Goal: Transaction & Acquisition: Purchase product/service

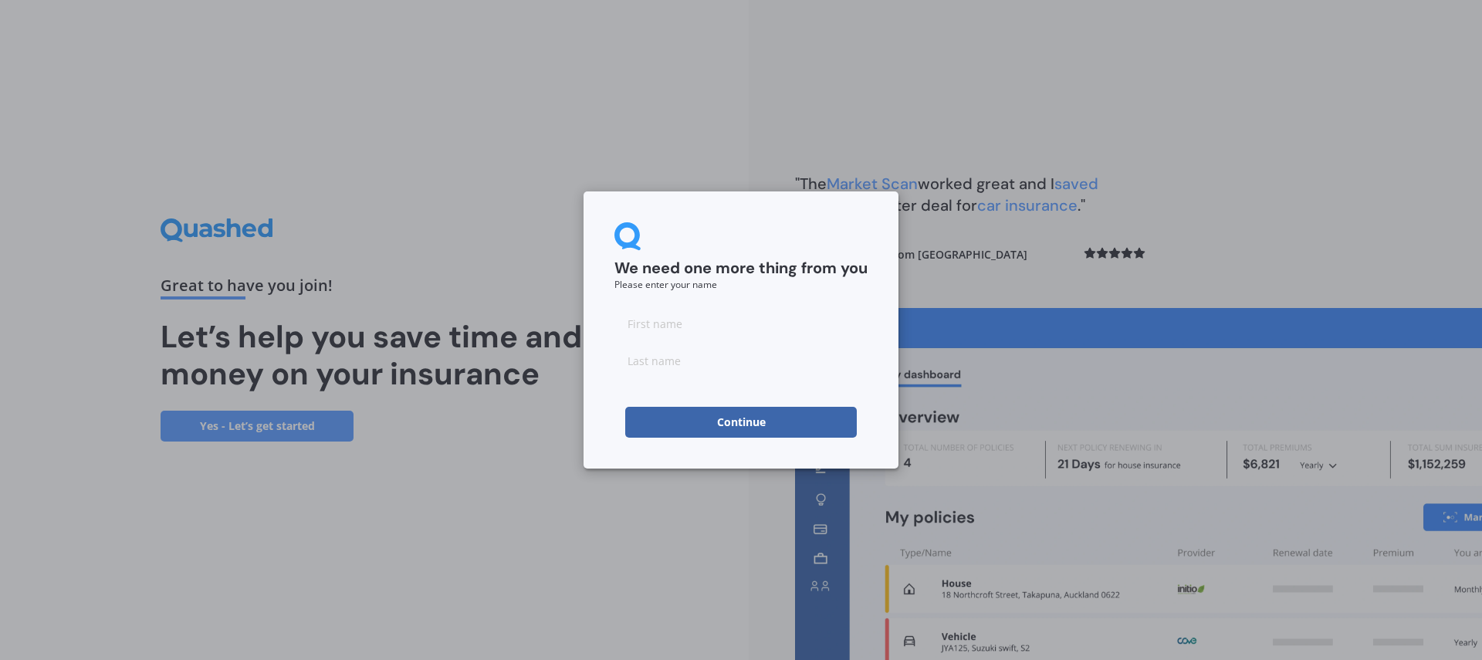
click at [711, 327] on input at bounding box center [740, 323] width 253 height 31
type input "Riki"
type input "Karaka"
click at [729, 422] on button "Continue" at bounding box center [741, 422] width 232 height 31
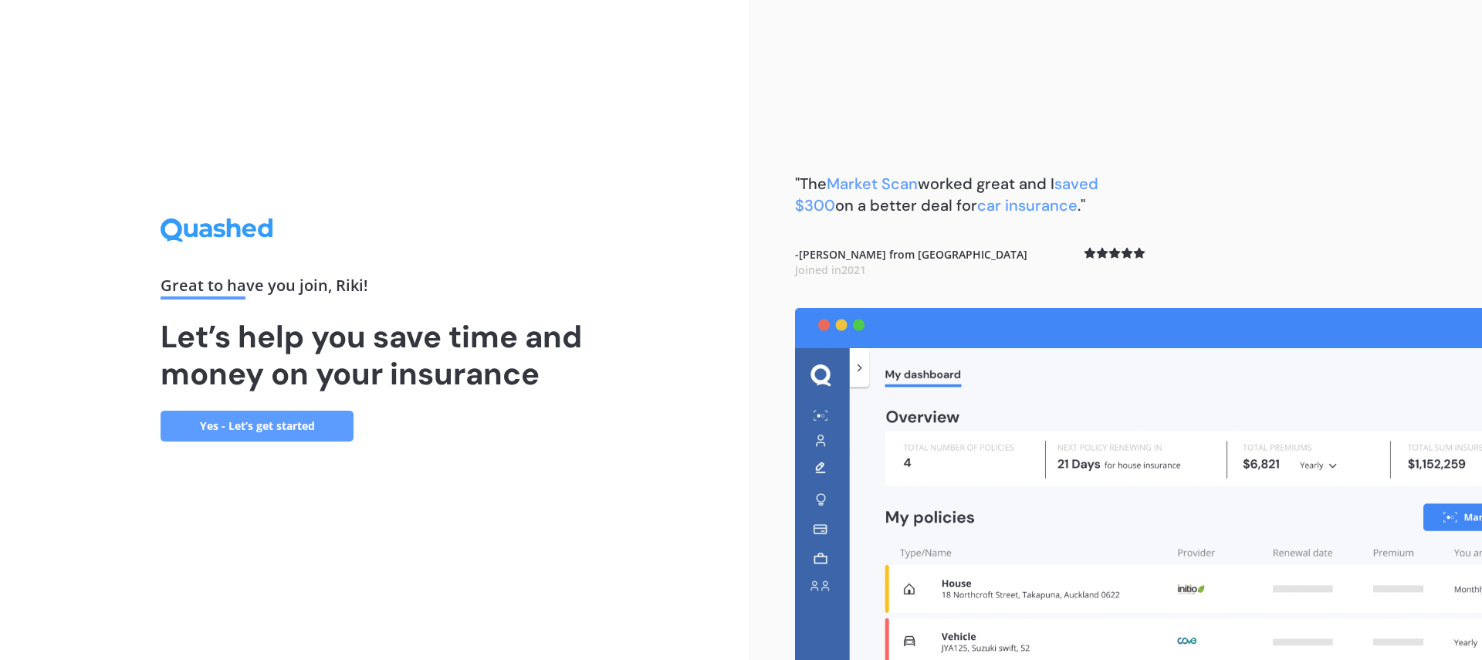
click at [257, 428] on link "Yes - Let’s get started" at bounding box center [257, 426] width 193 height 31
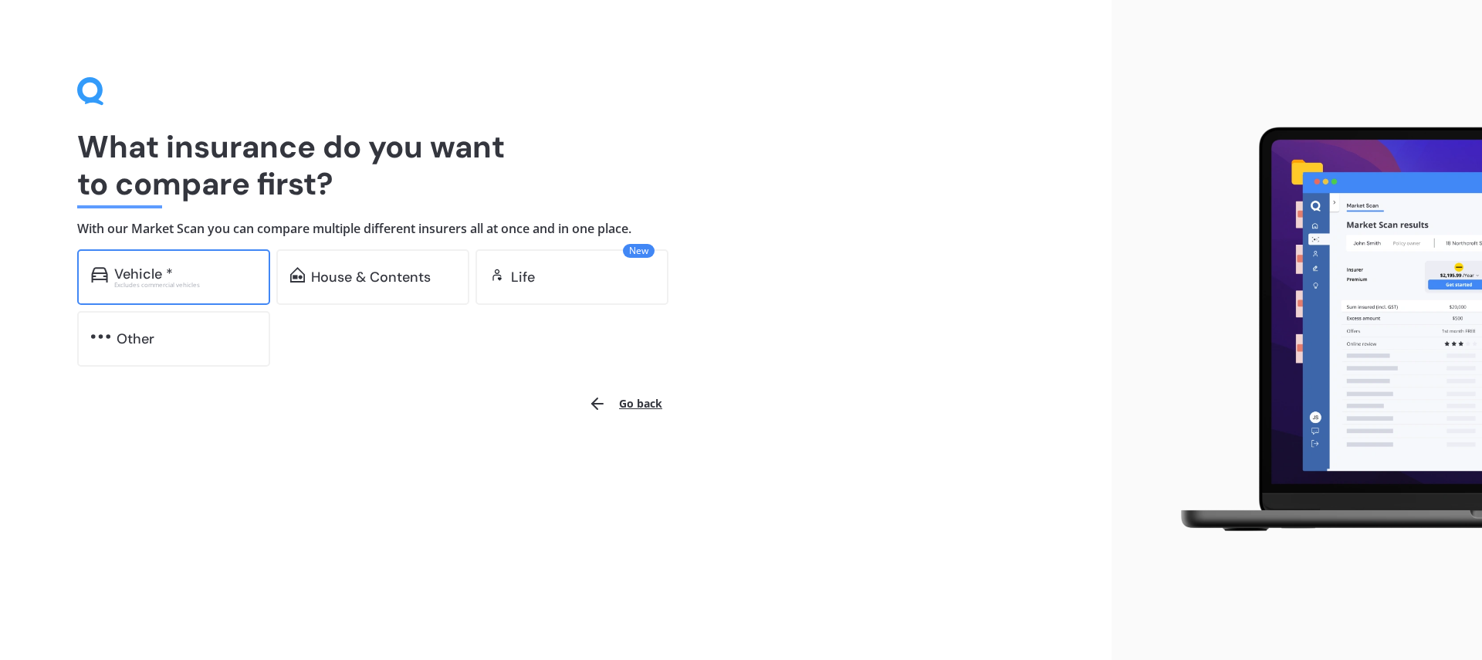
click at [157, 270] on div "Vehicle *" at bounding box center [143, 273] width 59 height 15
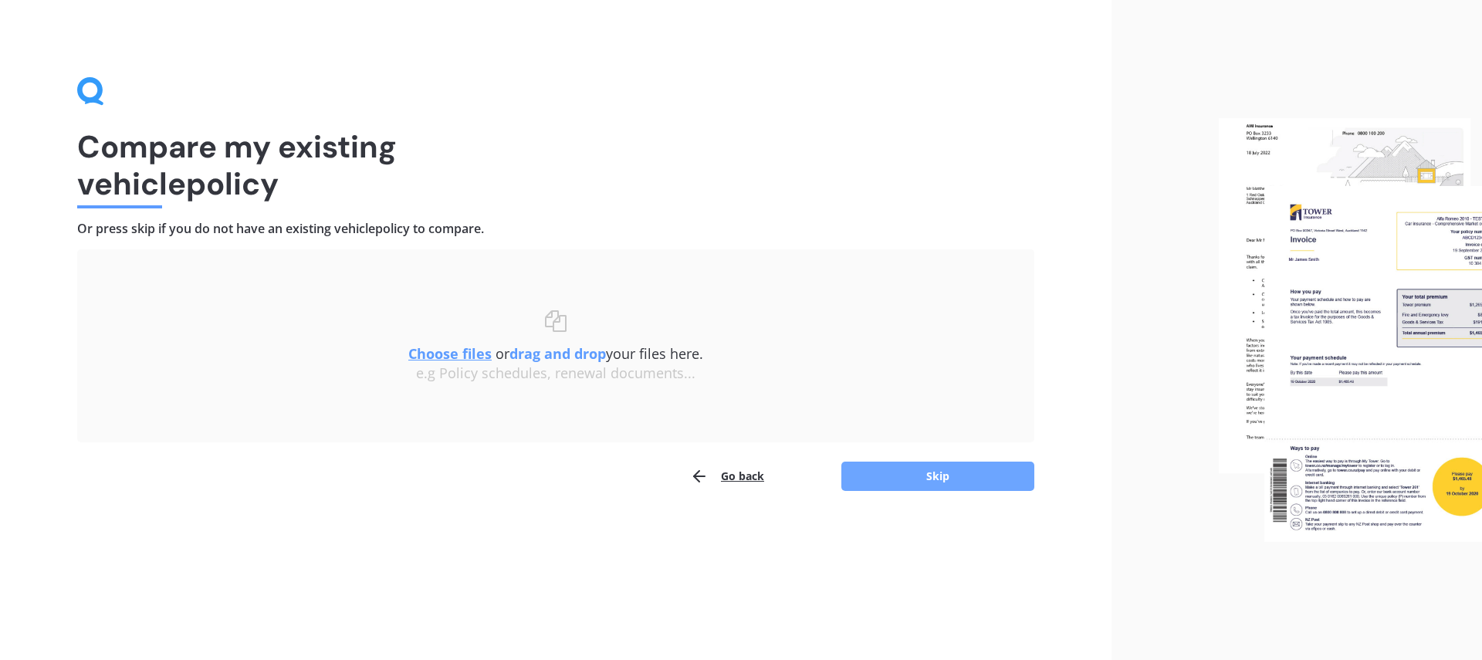
click at [952, 479] on button "Skip" at bounding box center [937, 476] width 193 height 29
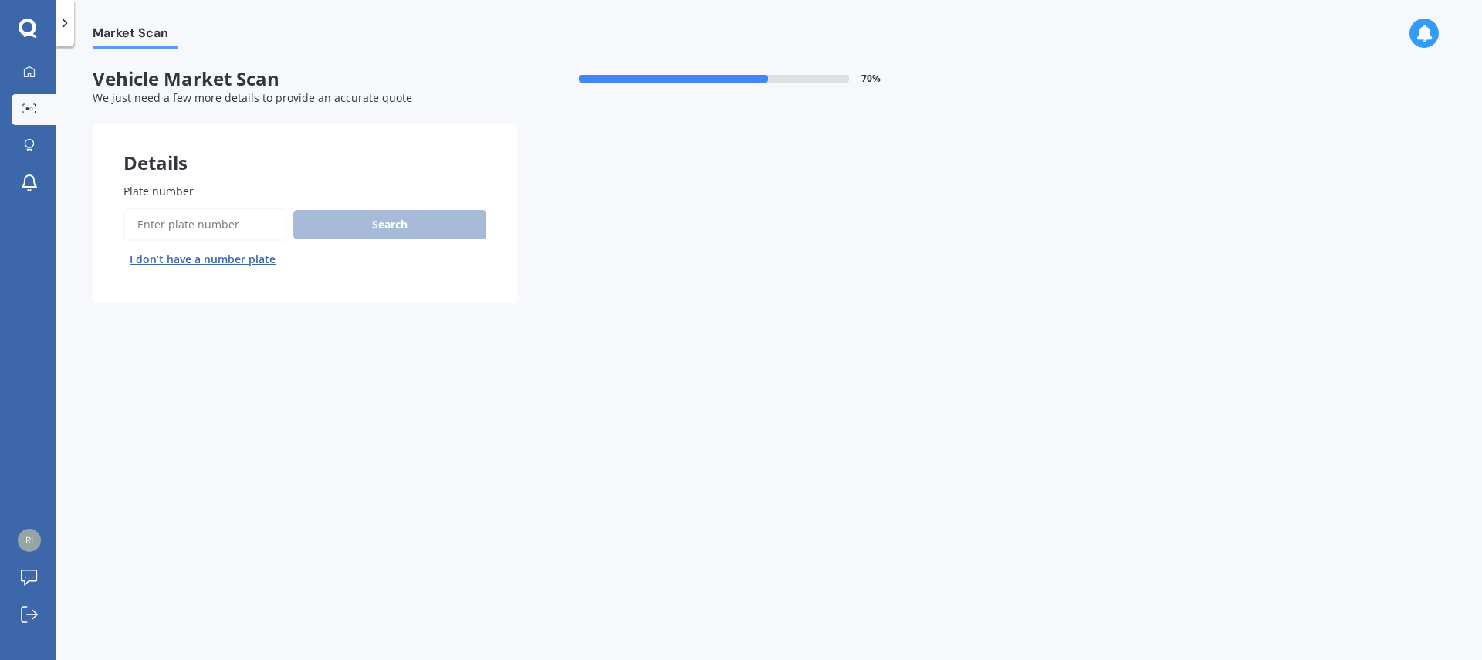
click at [212, 222] on input "Plate number" at bounding box center [206, 224] width 164 height 32
type input "pgl96"
click at [401, 217] on button "Search" at bounding box center [389, 224] width 193 height 29
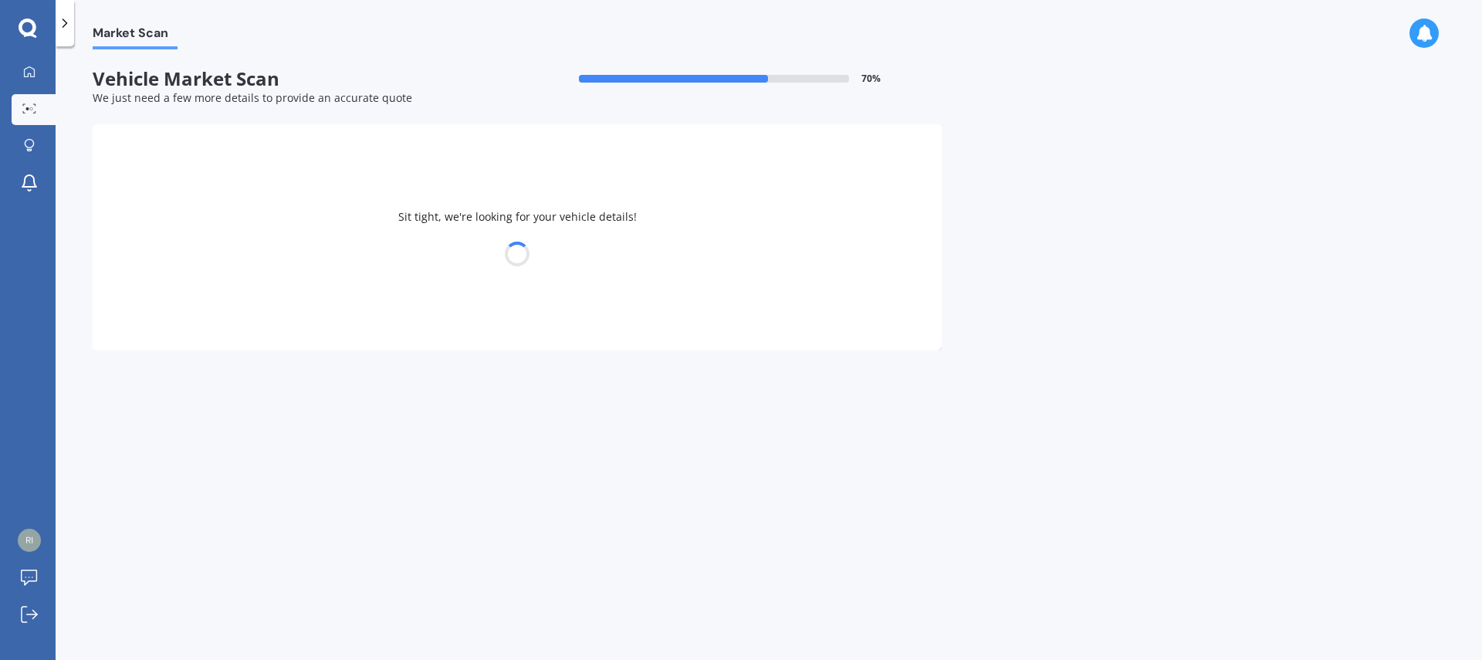
select select "MAZDA"
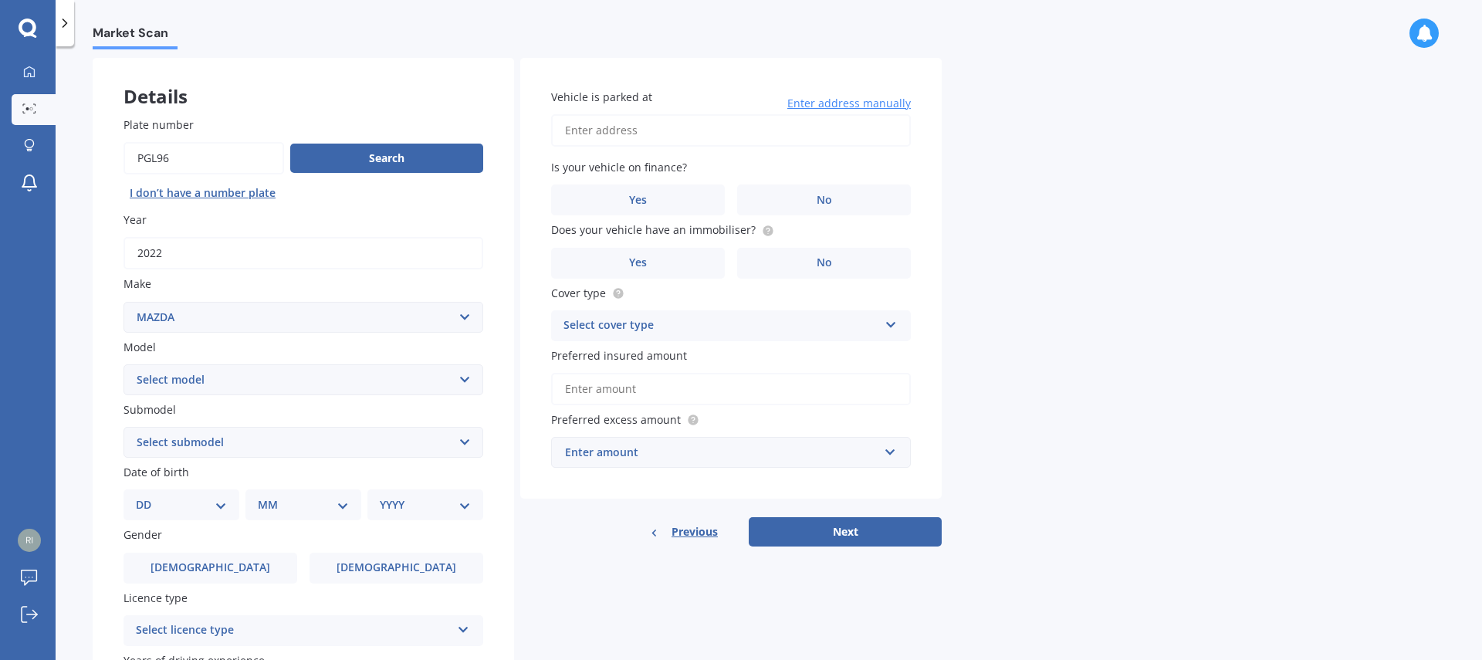
scroll to position [139, 0]
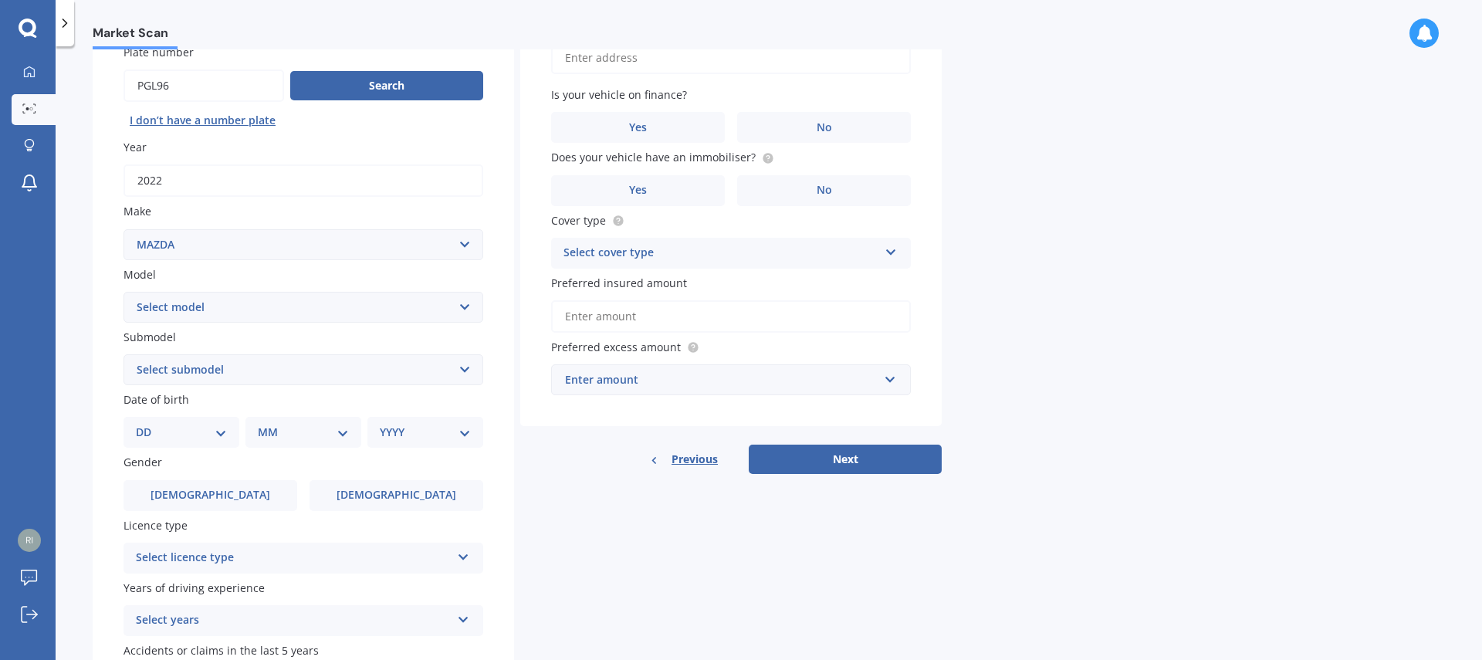
select select "CX5"
click option "CX5" at bounding box center [0, 0] width 0 height 0
click option "2.5S" at bounding box center [0, 0] width 0 height 0
select select "AWD LIMITED"
click option "AWD Limited" at bounding box center [0, 0] width 0 height 0
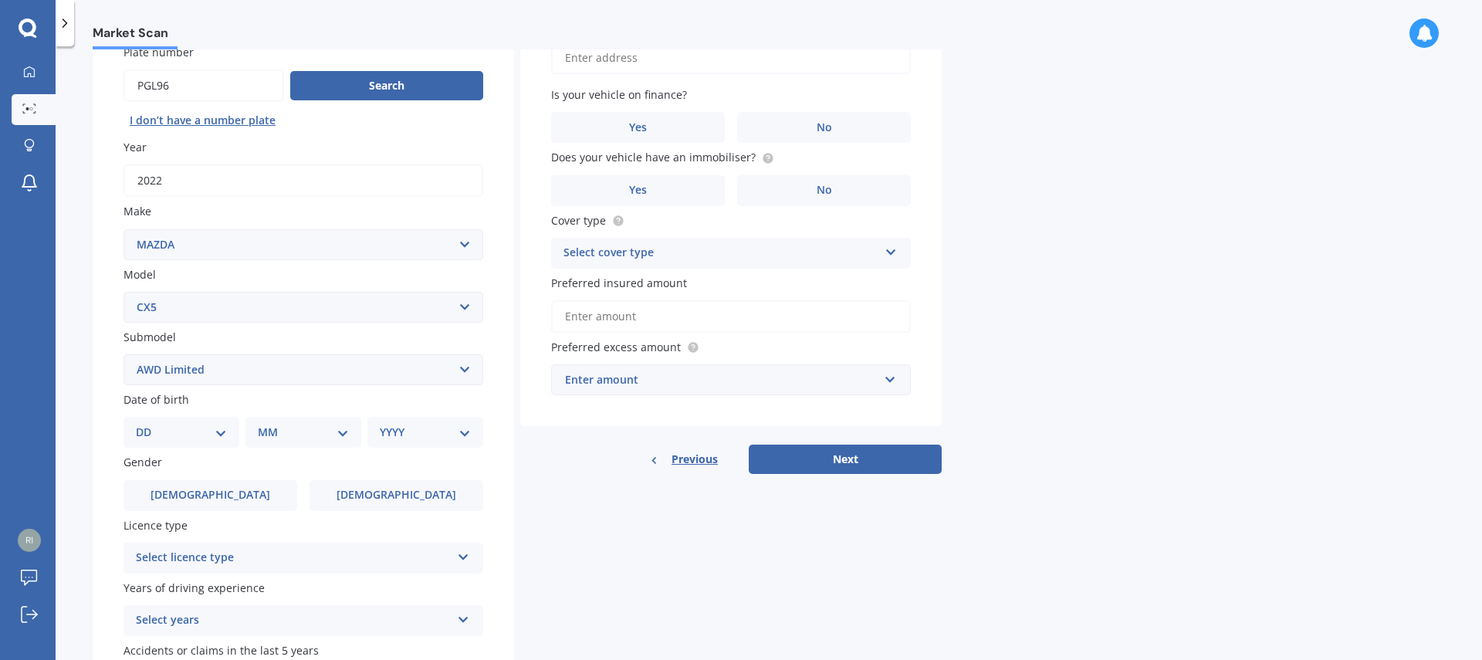
click at [136, 424] on select "DD 01 02 03 04 05 06 07 08 09 10 11 12 13 14 15 16 17 18 19 20 21 22 23 24 25 2…" at bounding box center [181, 432] width 91 height 17
select select "23"
click option "23" at bounding box center [0, 0] width 0 height 0
select select "06"
click option "06" at bounding box center [0, 0] width 0 height 0
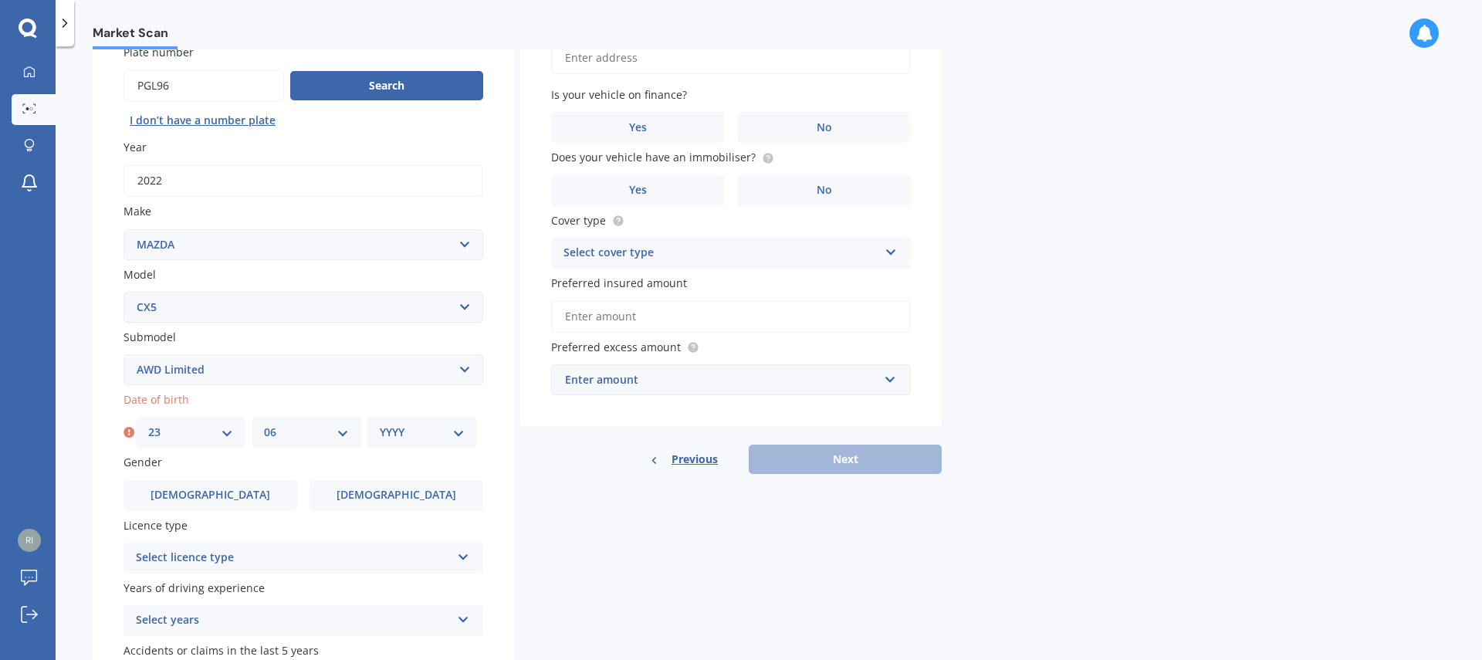
click at [380, 424] on select "YYYY 2025 2024 2023 2022 2021 2020 2019 2018 2017 2016 2015 2014 2013 2012 2011…" at bounding box center [422, 432] width 85 height 17
select select "1966"
click option "1966" at bounding box center [0, 0] width 0 height 0
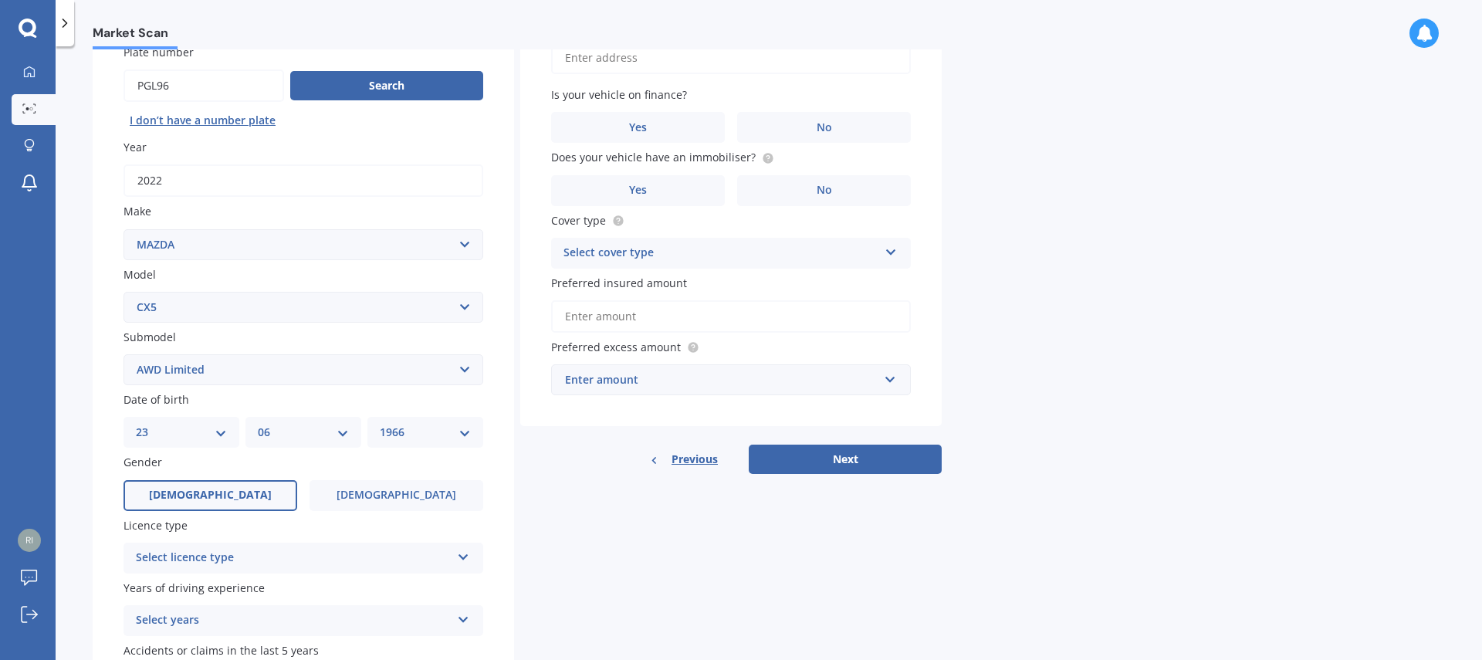
click at [203, 493] on span "[DEMOGRAPHIC_DATA]" at bounding box center [210, 495] width 123 height 13
click at [0, 0] on input "[DEMOGRAPHIC_DATA]" at bounding box center [0, 0] width 0 height 0
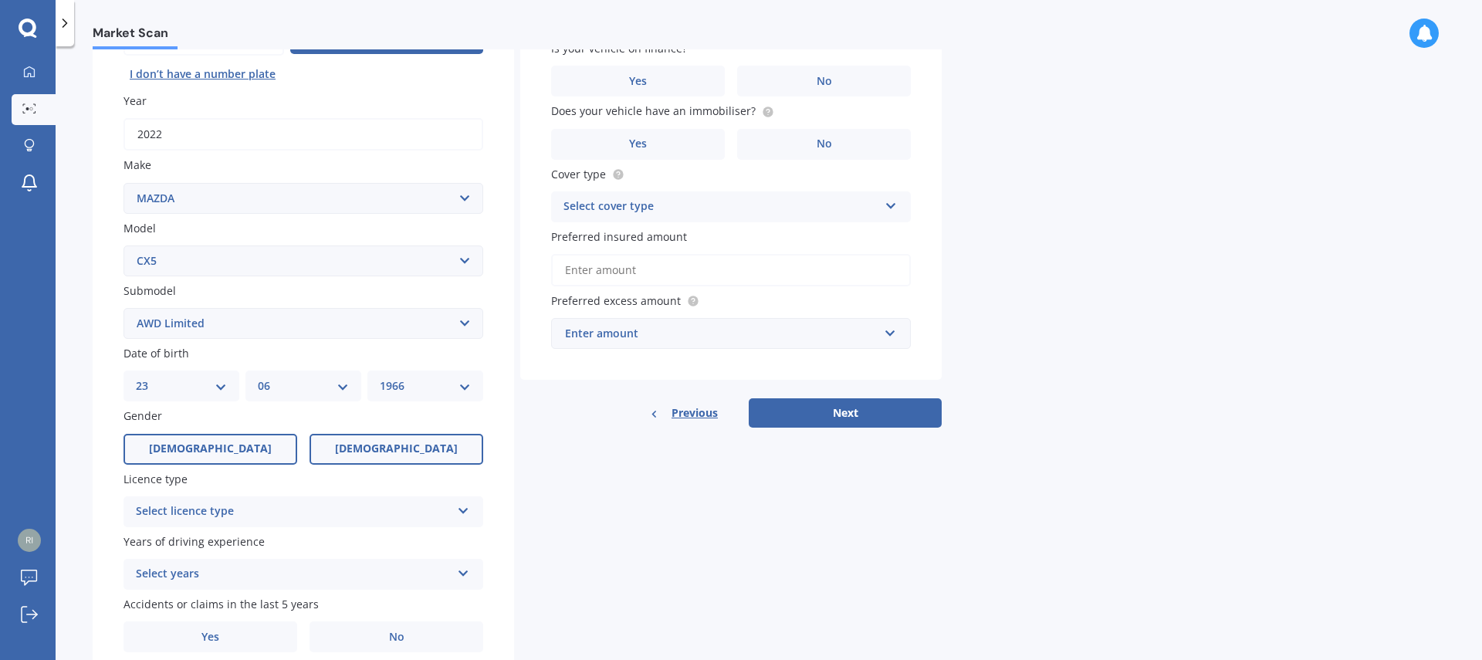
scroll to position [249, 0]
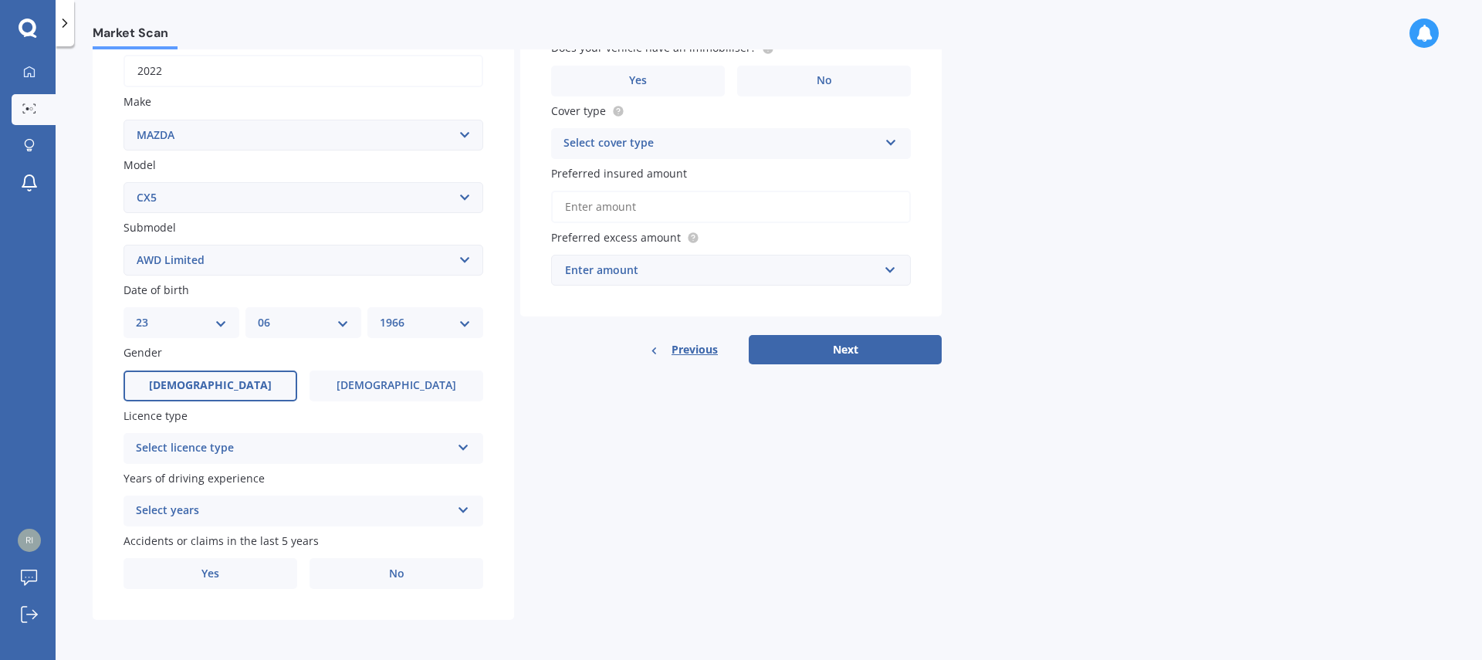
click at [249, 452] on div "Select licence type" at bounding box center [293, 448] width 315 height 19
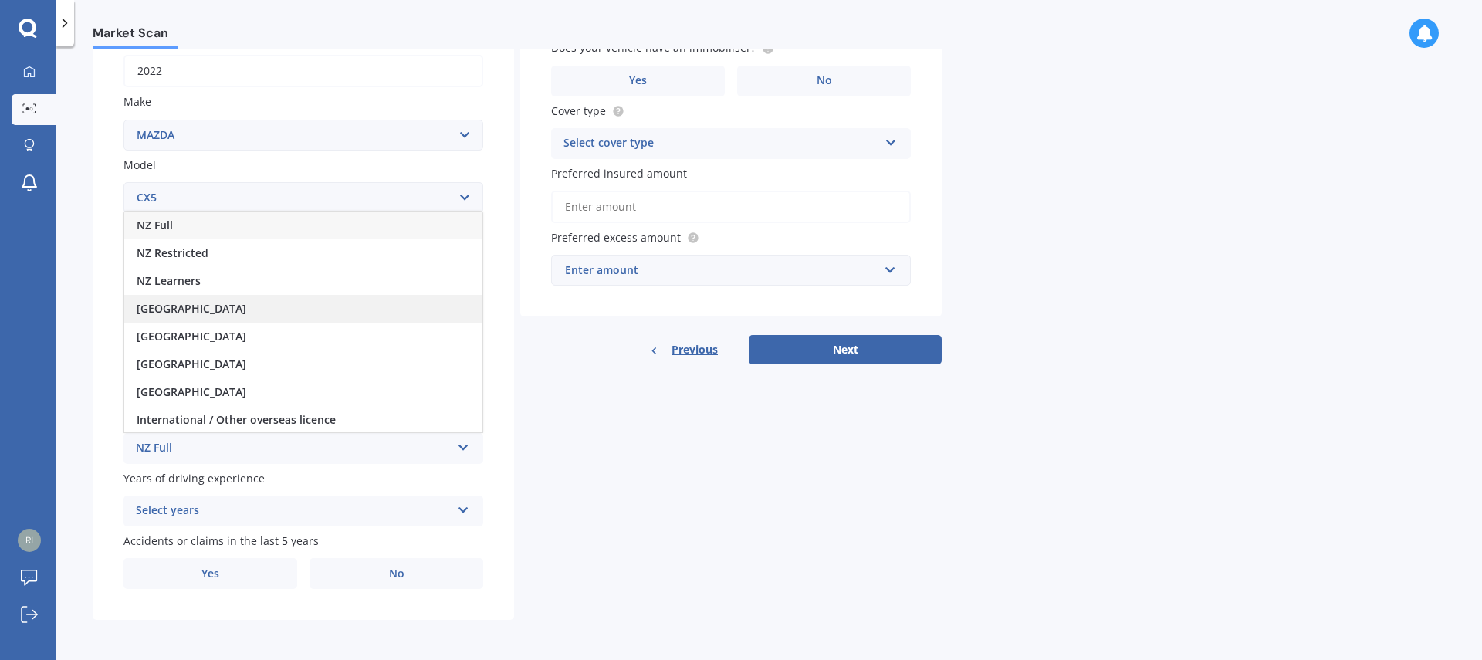
click at [218, 313] on div "[GEOGRAPHIC_DATA]" at bounding box center [303, 309] width 358 height 28
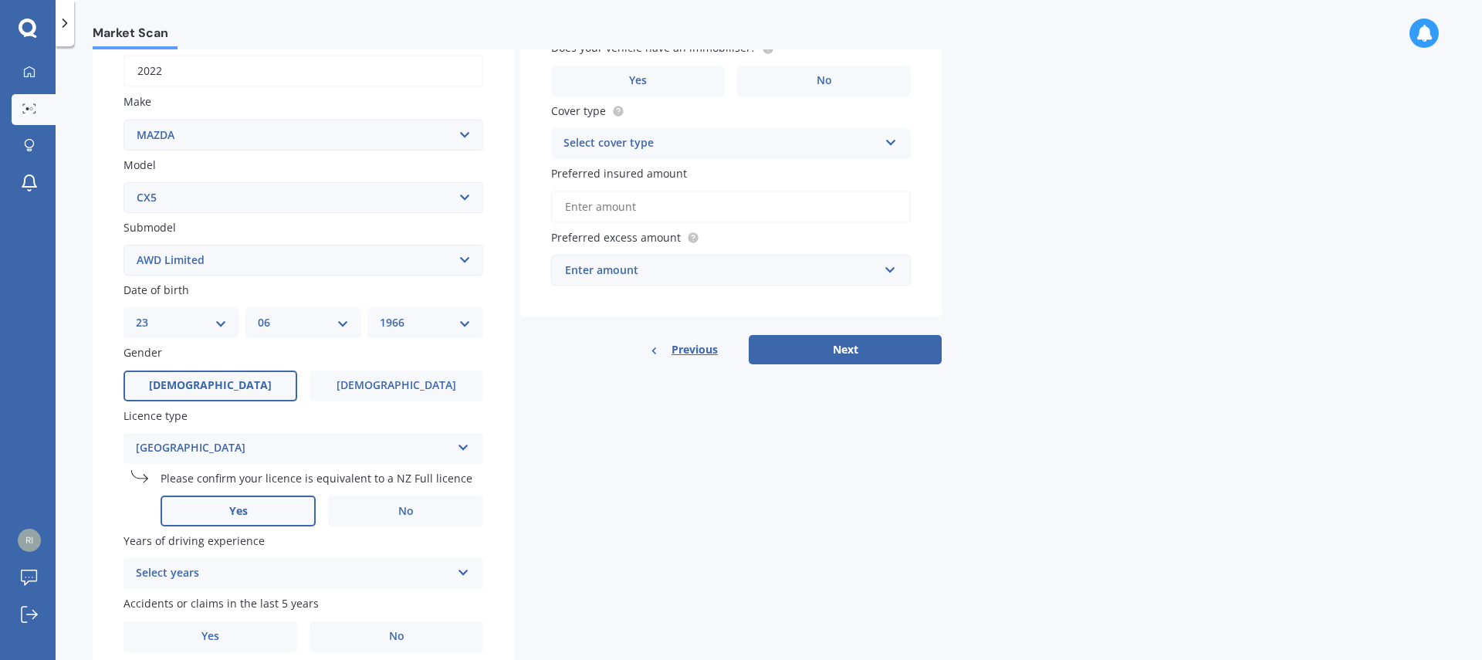
click at [268, 516] on label "Yes" at bounding box center [238, 511] width 155 height 31
click at [0, 0] on input "Yes" at bounding box center [0, 0] width 0 height 0
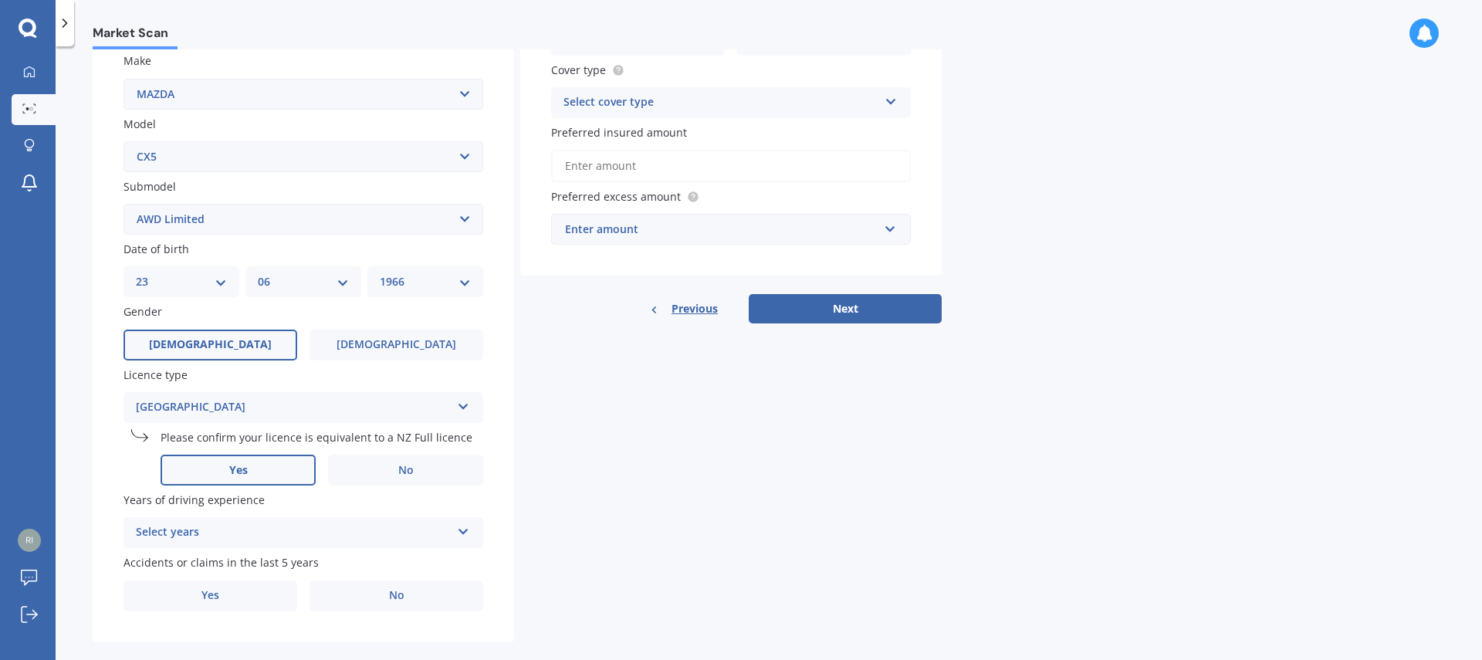
scroll to position [312, 0]
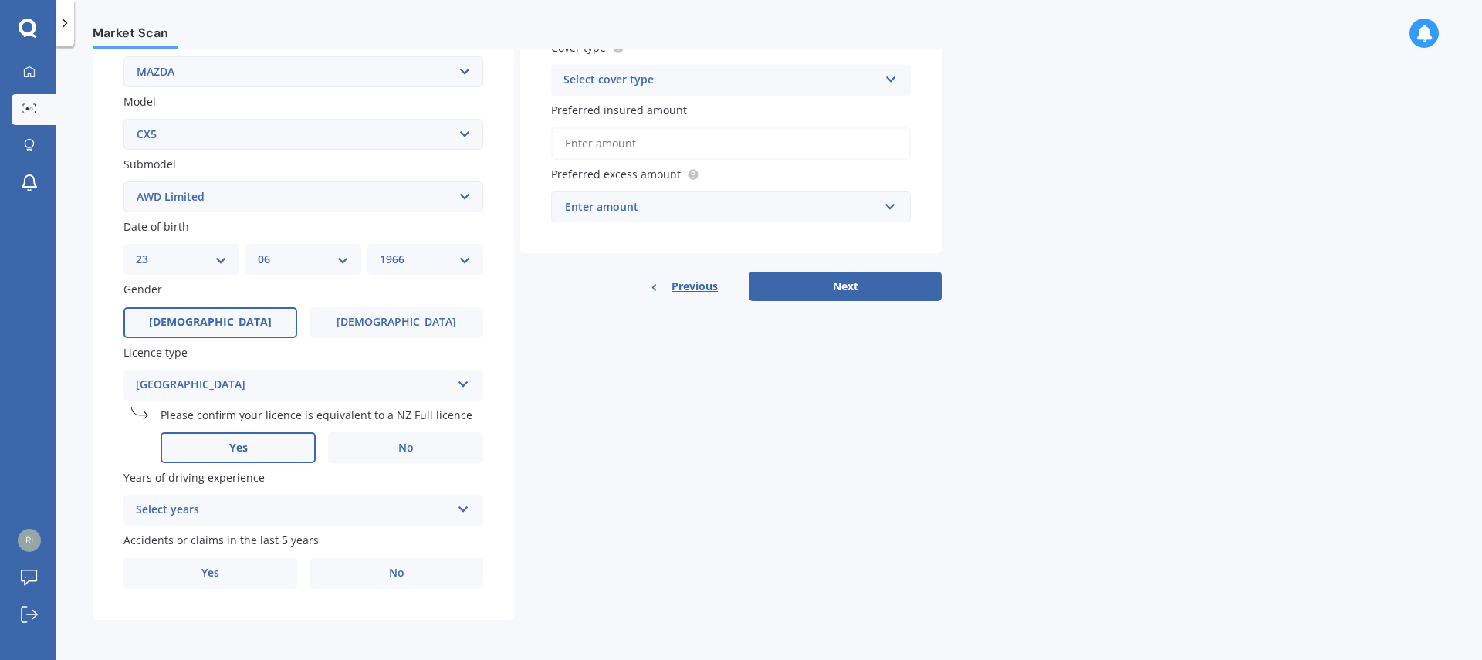
click at [252, 509] on div "Select years" at bounding box center [293, 510] width 315 height 19
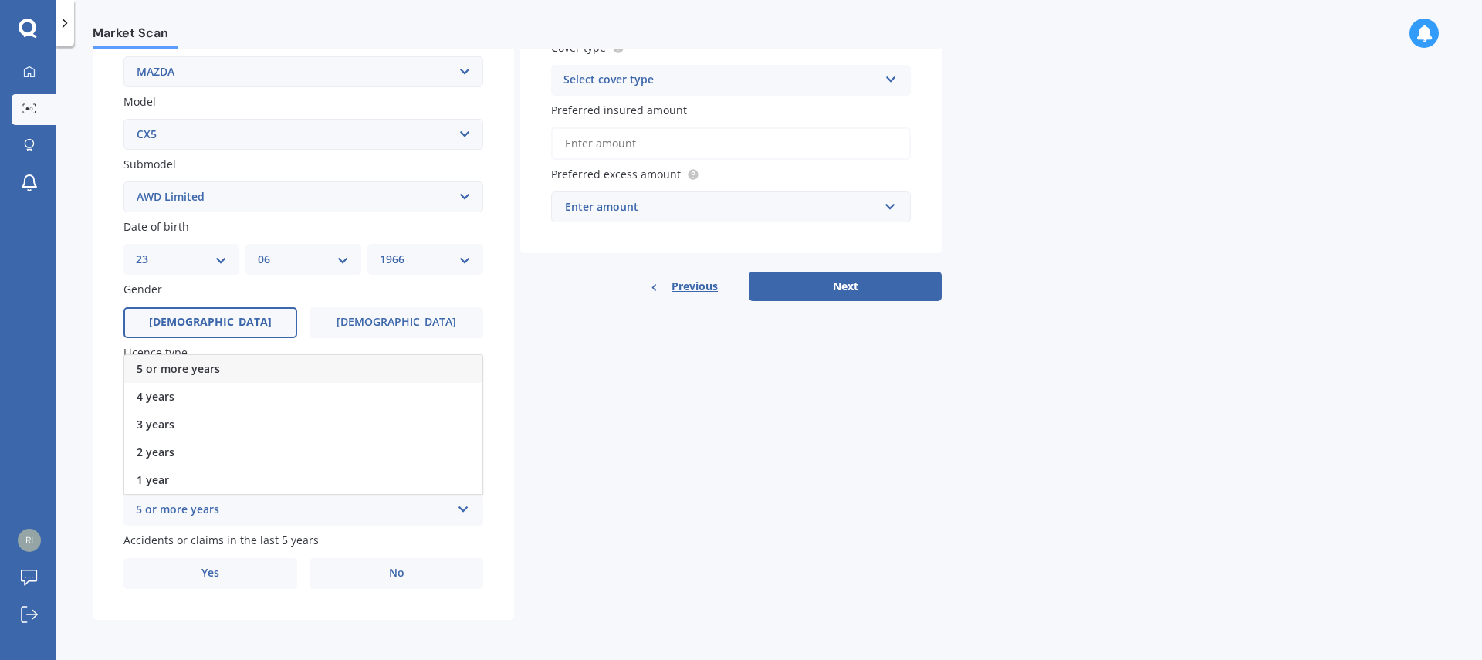
click at [265, 355] on div "5 or more years 4 years 3 years 2 years 1 year" at bounding box center [304, 424] width 360 height 140
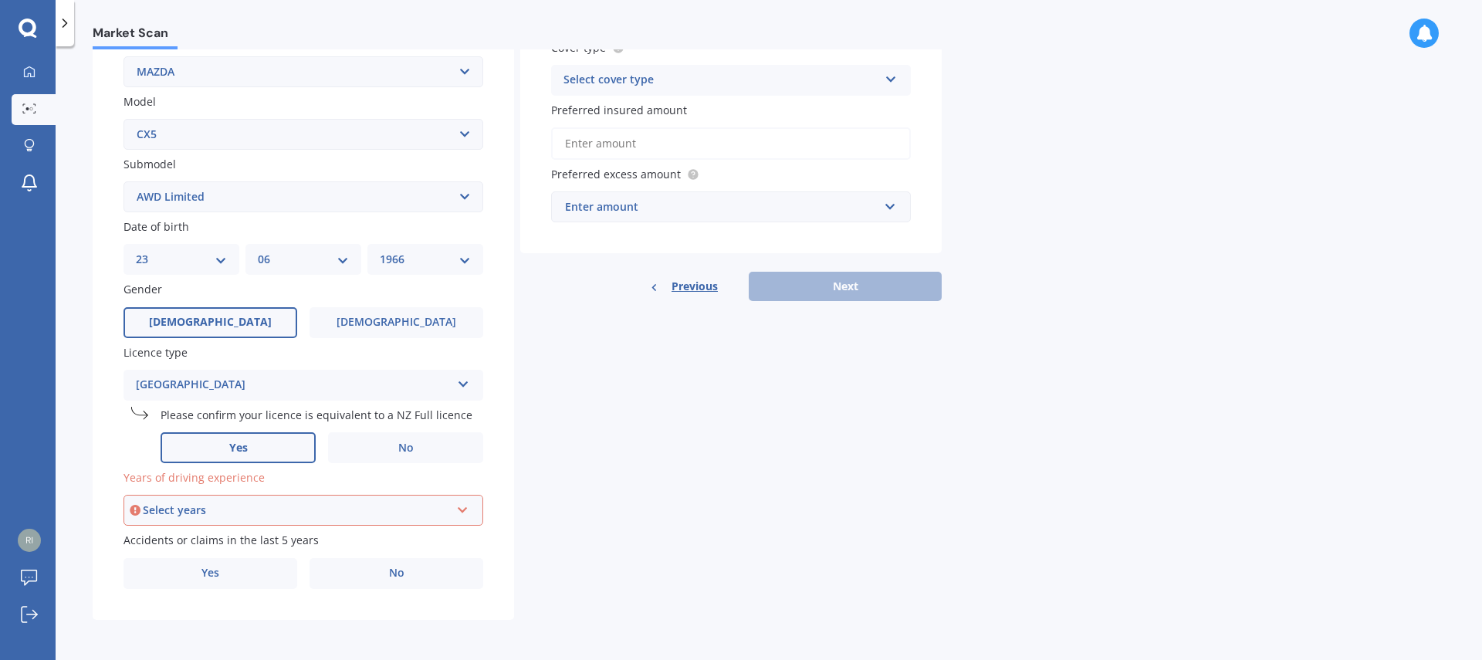
click at [298, 515] on div "Select years" at bounding box center [296, 510] width 307 height 17
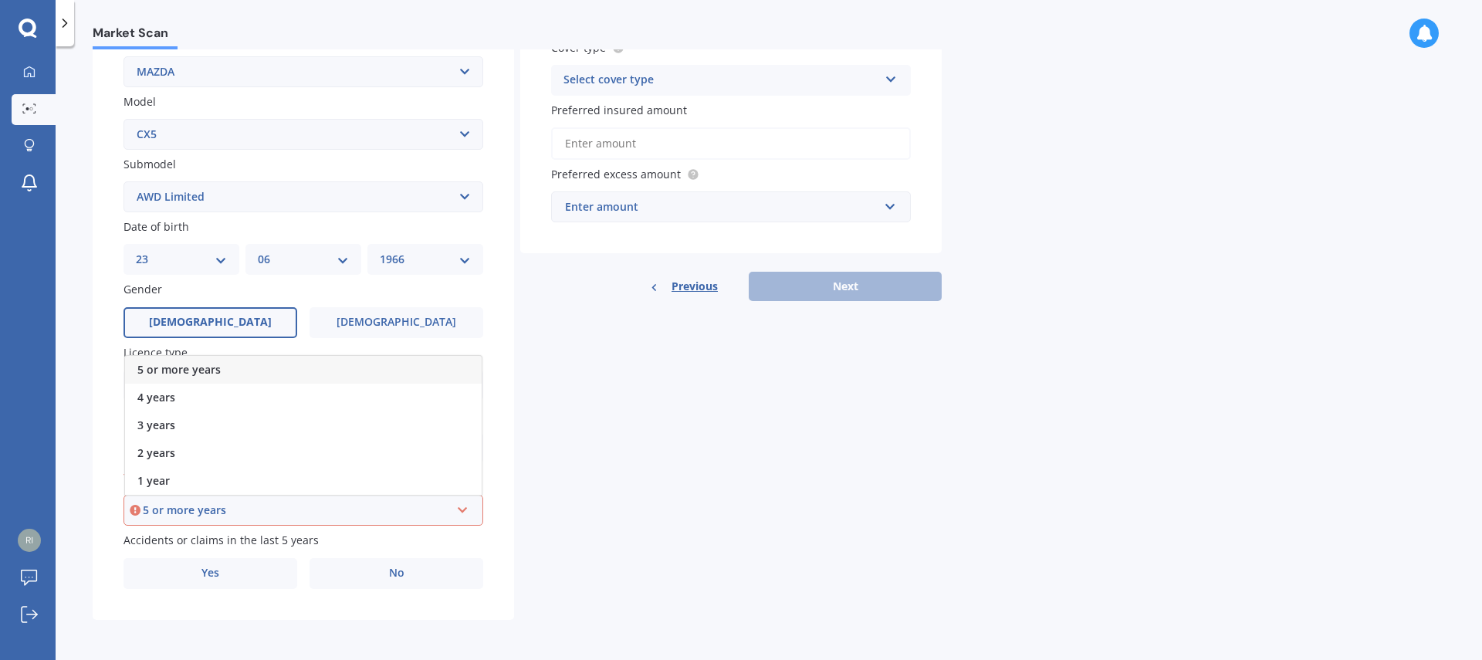
click at [236, 369] on div "5 or more years" at bounding box center [303, 370] width 357 height 28
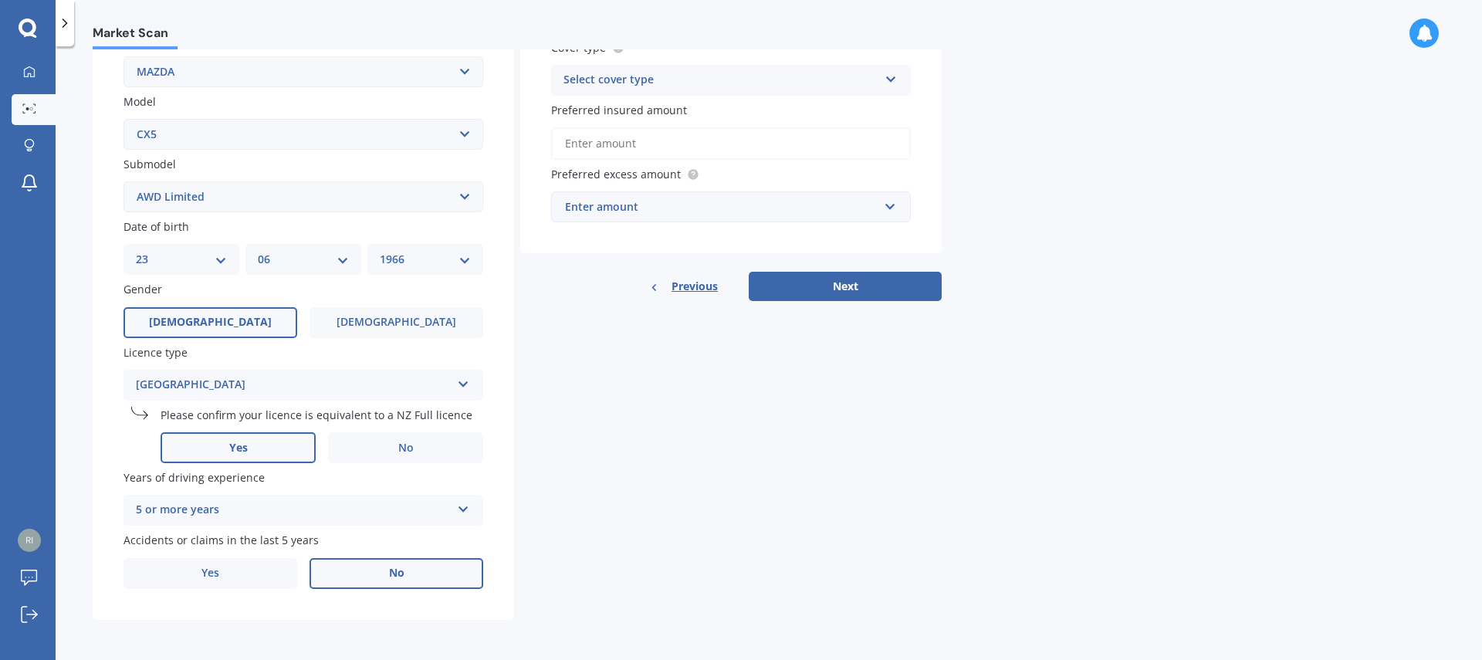
click at [414, 575] on label "No" at bounding box center [397, 573] width 174 height 31
click at [0, 0] on input "No" at bounding box center [0, 0] width 0 height 0
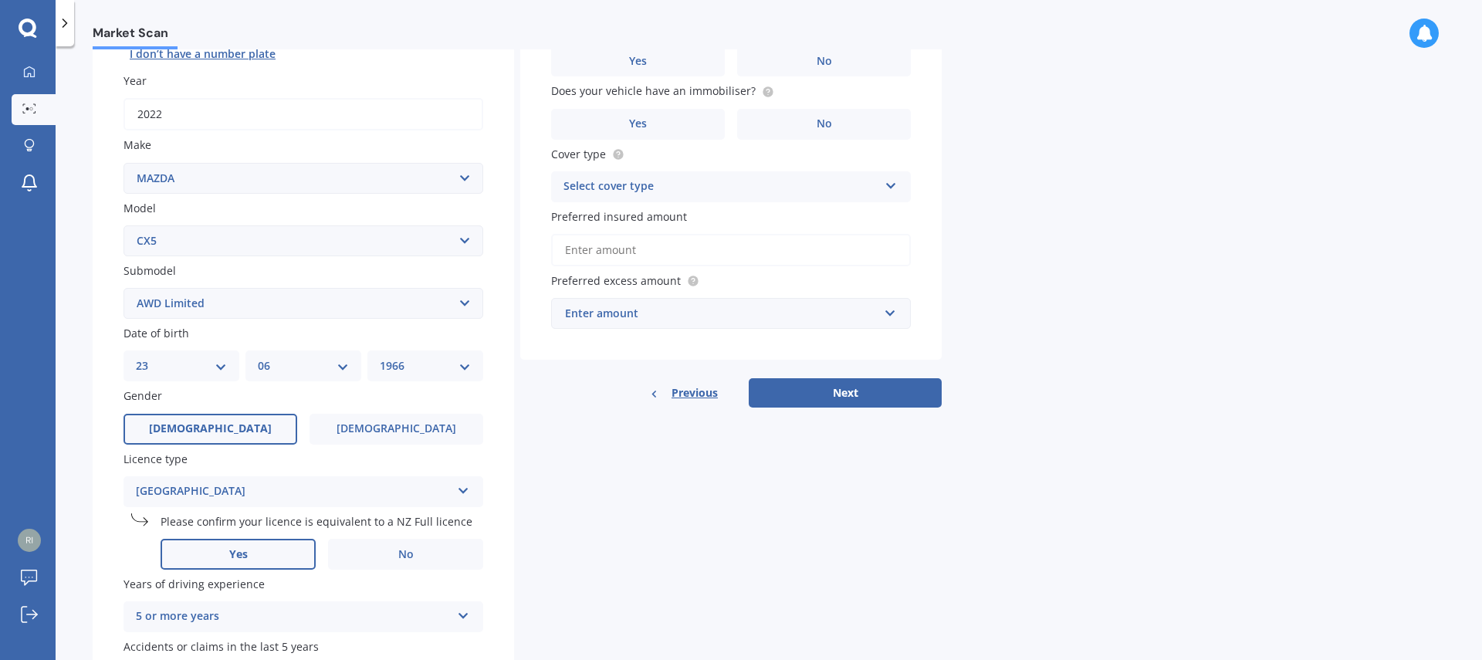
scroll to position [0, 0]
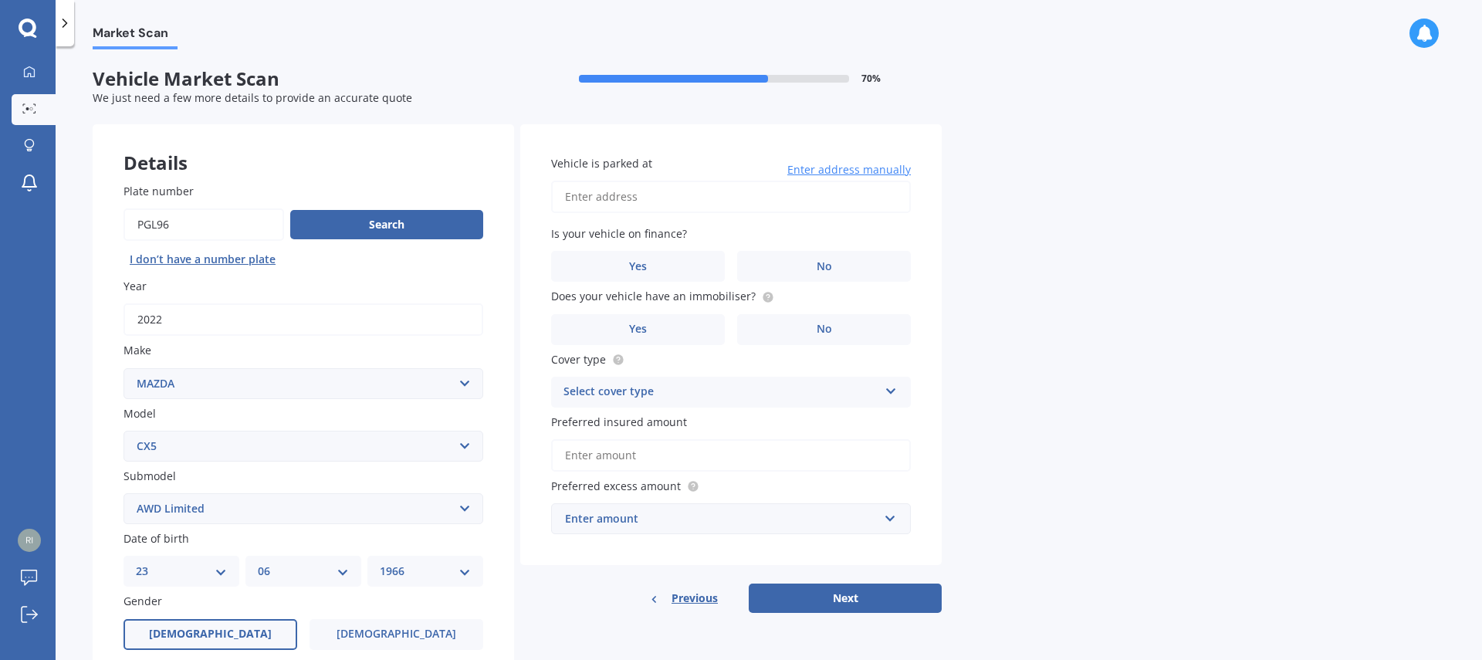
click at [659, 198] on input "Vehicle is parked at" at bounding box center [731, 197] width 360 height 32
type input "[STREET_ADDRESS]"
click at [640, 266] on span "Yes" at bounding box center [638, 266] width 19 height 13
click at [0, 0] on input "Yes" at bounding box center [0, 0] width 0 height 0
click at [811, 334] on label "No" at bounding box center [824, 329] width 174 height 31
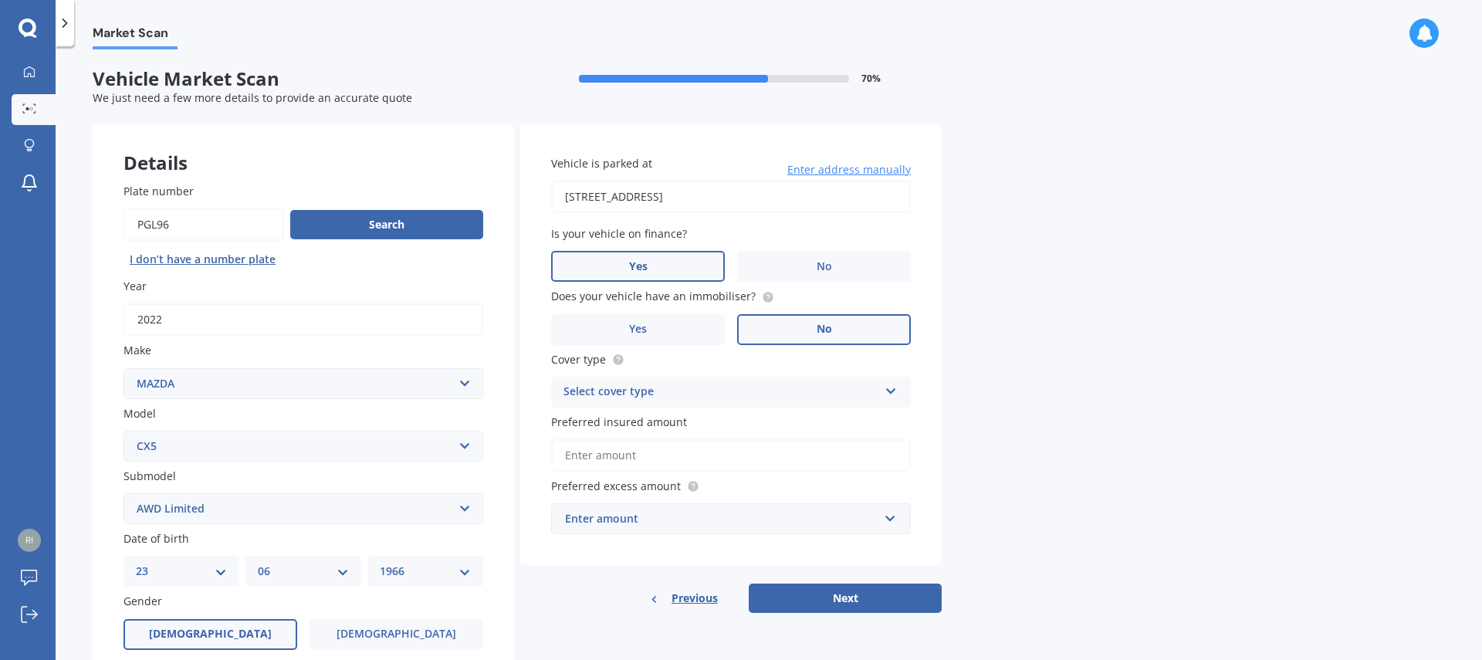
click at [0, 0] on input "No" at bounding box center [0, 0] width 0 height 0
click at [718, 399] on div "Select cover type" at bounding box center [721, 392] width 315 height 19
click at [684, 423] on div "Comprehensive" at bounding box center [731, 422] width 358 height 28
click at [673, 459] on input "Preferred insured amount" at bounding box center [731, 455] width 360 height 32
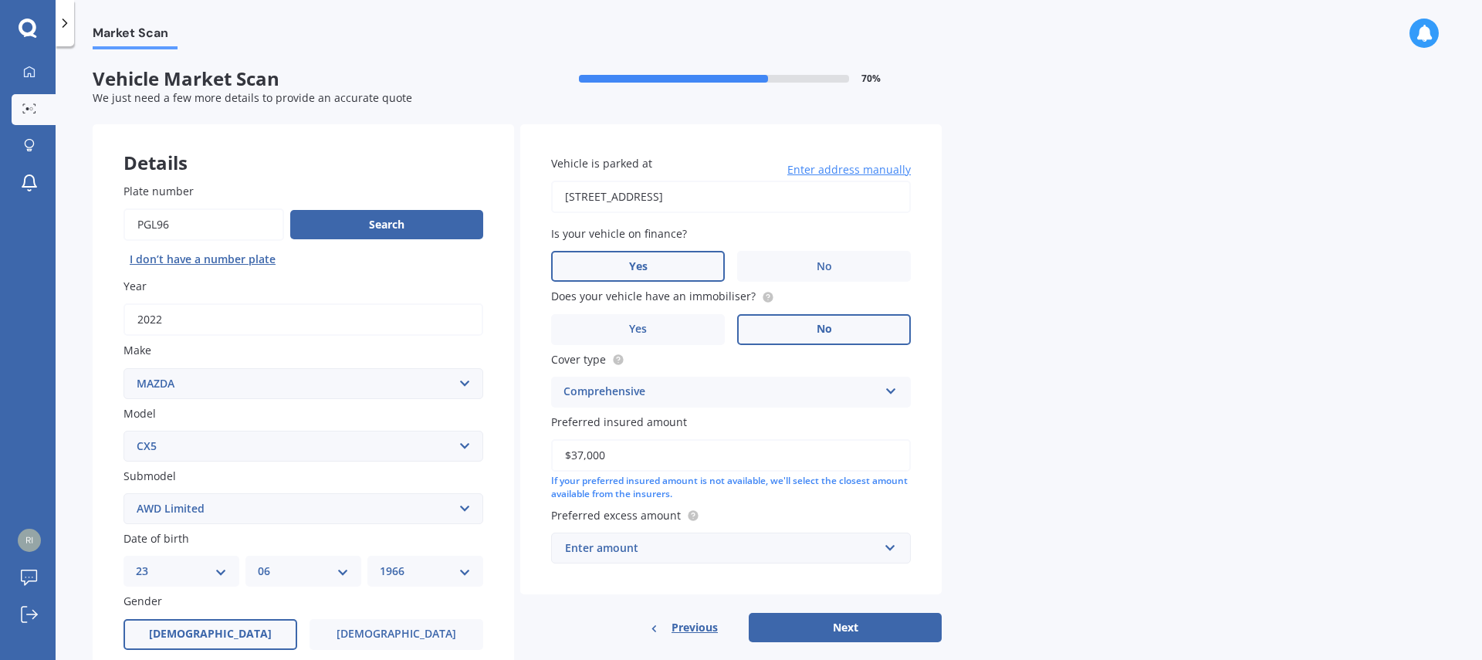
type input "$37,000"
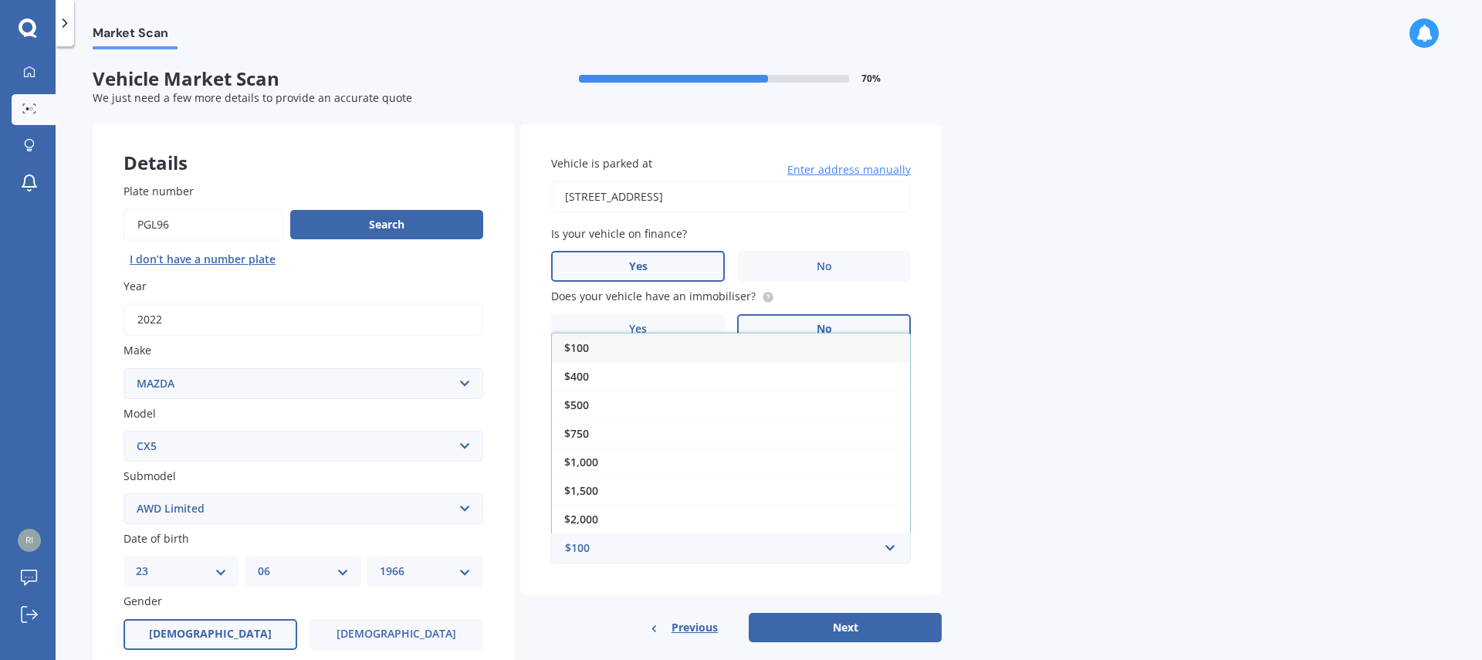
click at [1089, 360] on div "Market Scan Vehicle Market Scan 70 % We just need a few more details to provide…" at bounding box center [769, 356] width 1427 height 614
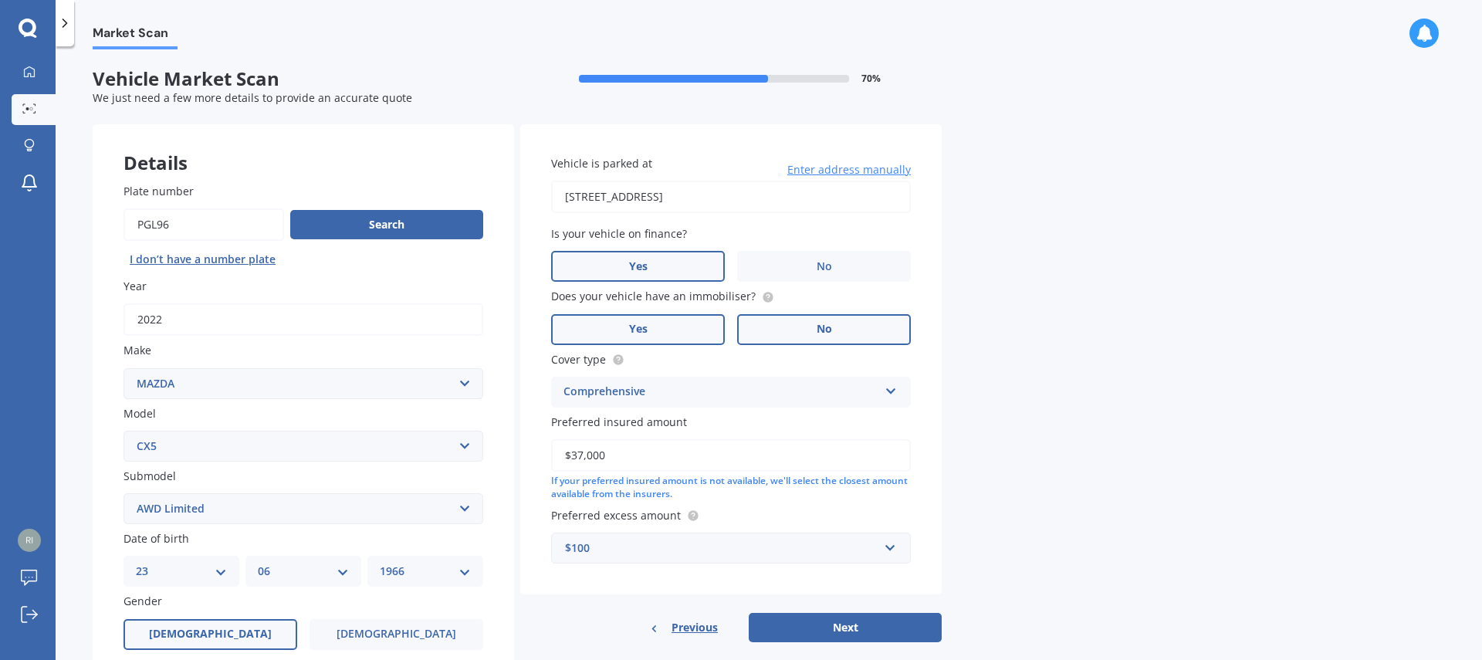
click at [635, 326] on span "Yes" at bounding box center [638, 329] width 19 height 13
click at [0, 0] on input "Yes" at bounding box center [0, 0] width 0 height 0
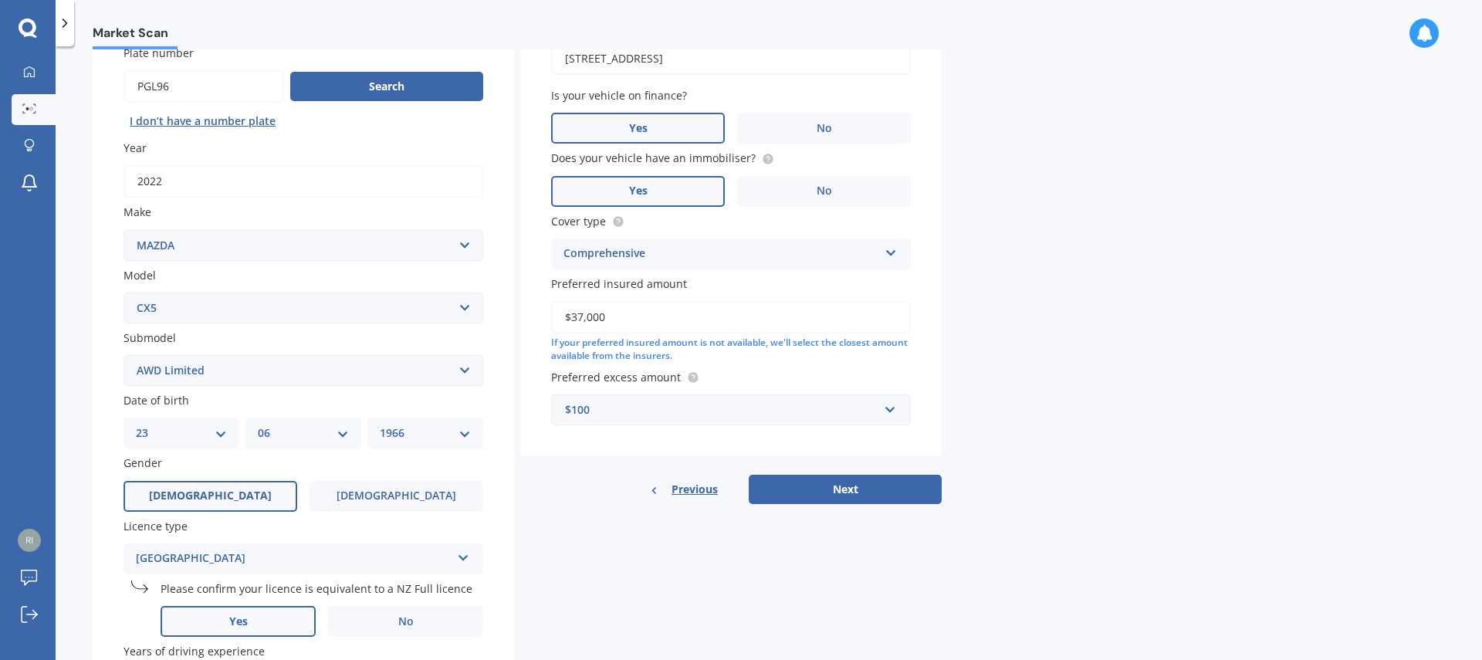
scroll to position [139, 0]
click at [652, 411] on div "$100" at bounding box center [721, 409] width 313 height 17
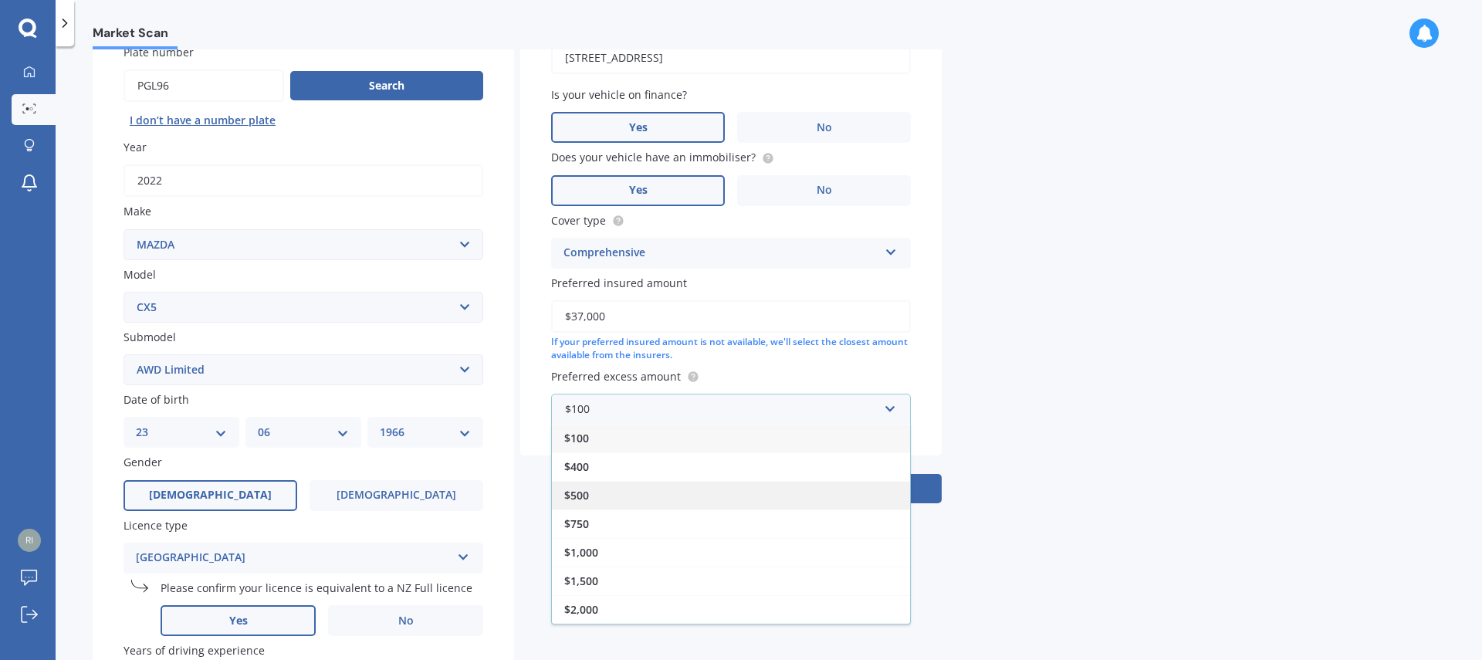
click at [604, 491] on div "$500" at bounding box center [731, 495] width 358 height 29
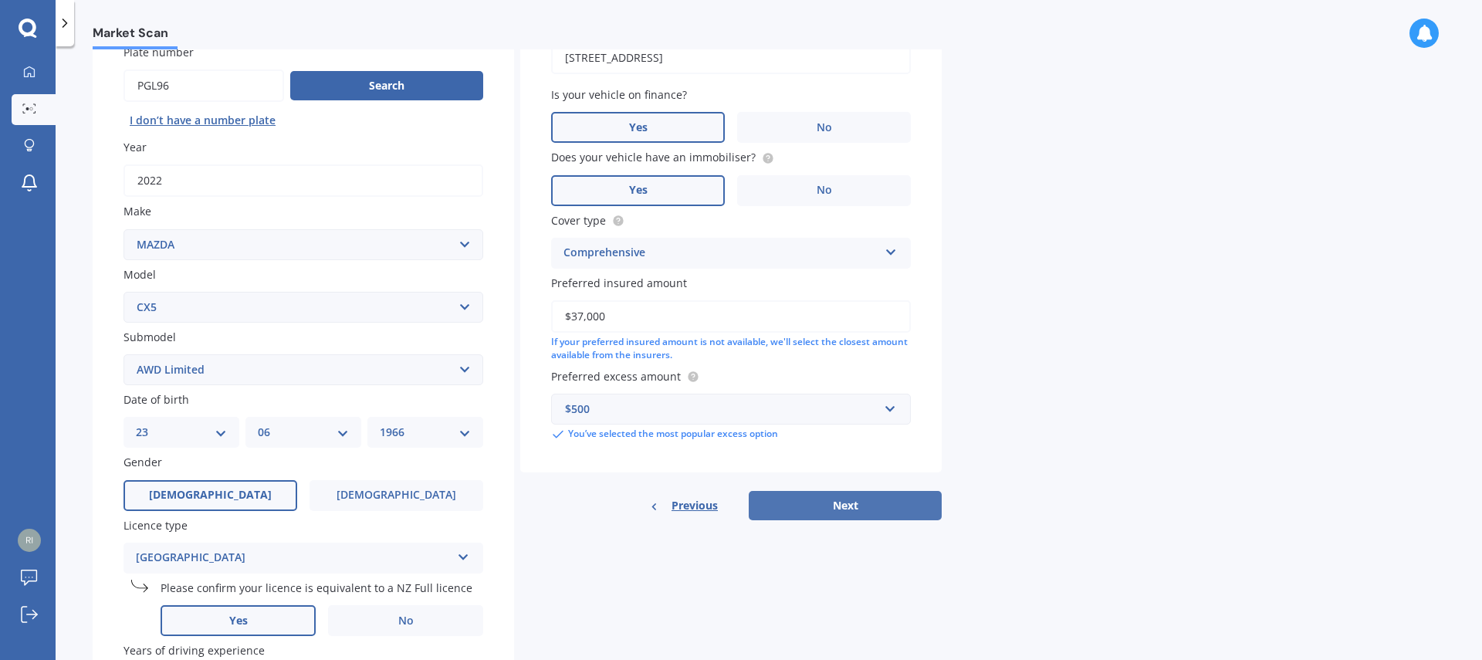
click at [813, 507] on button "Next" at bounding box center [845, 505] width 193 height 29
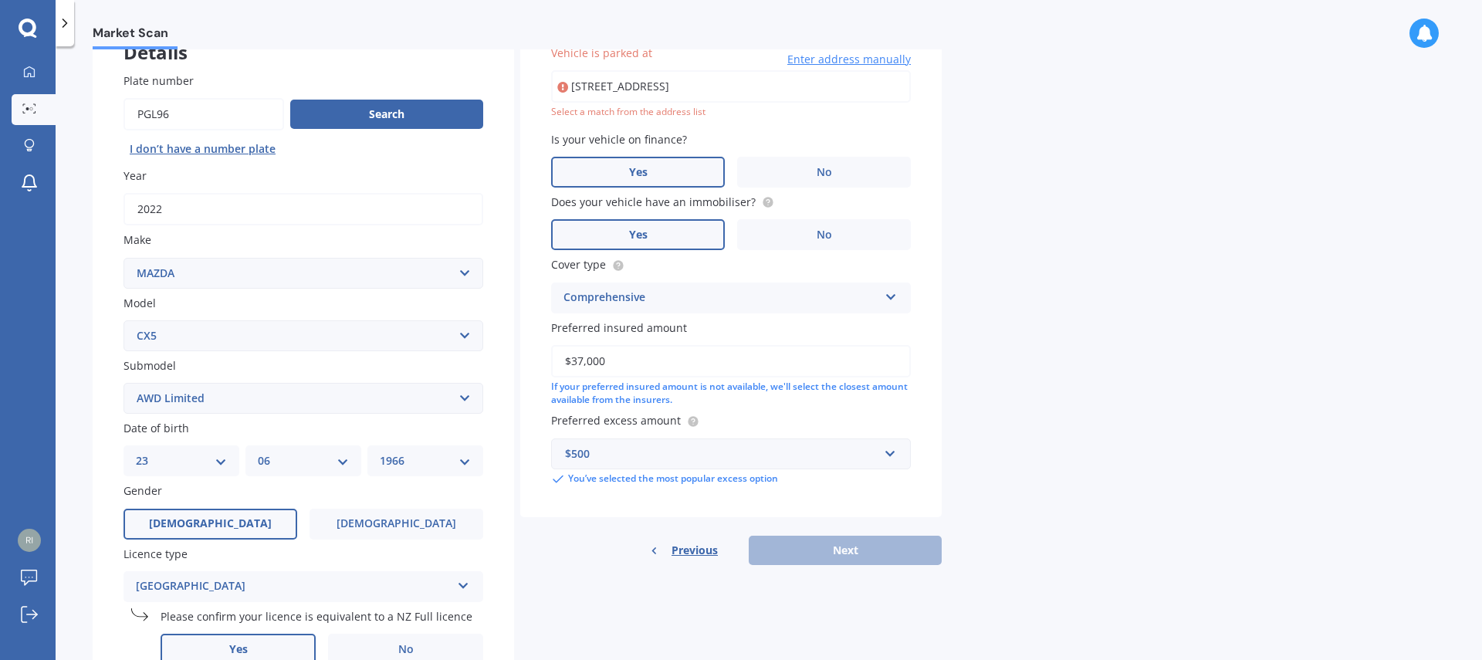
scroll to position [106, 0]
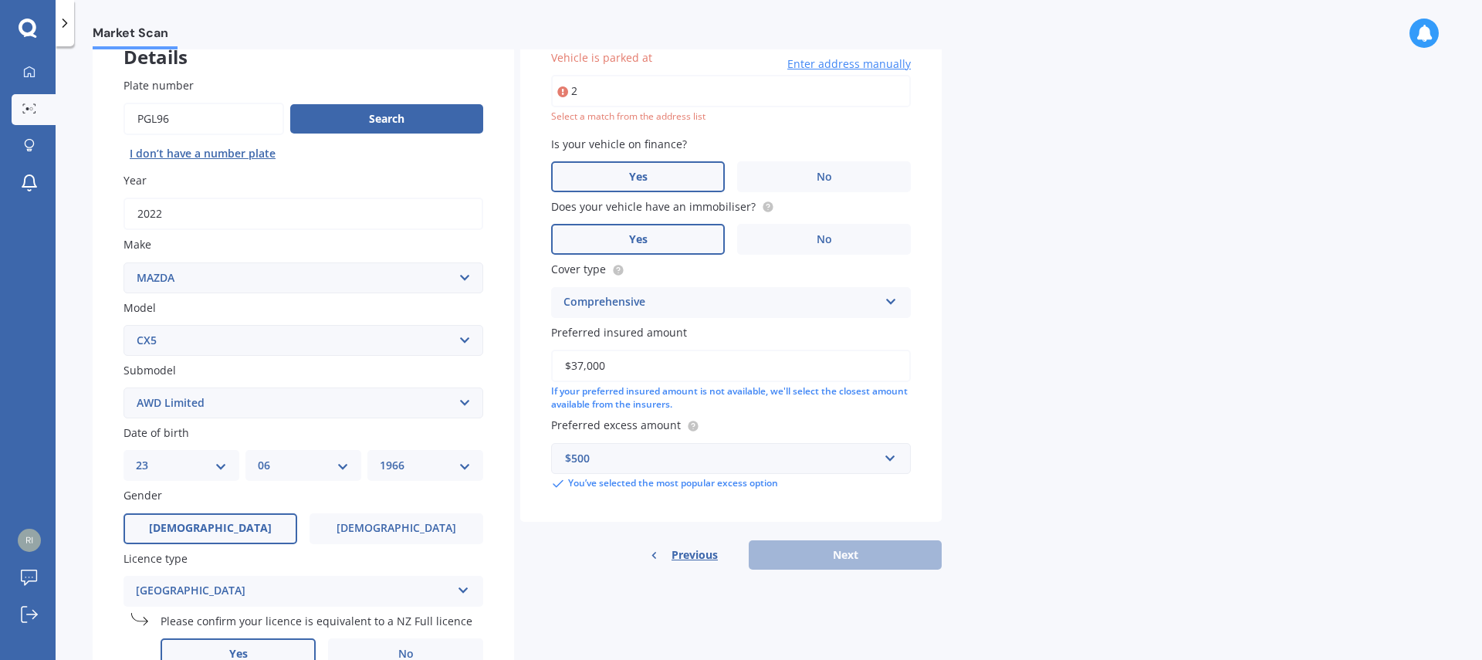
type input "2"
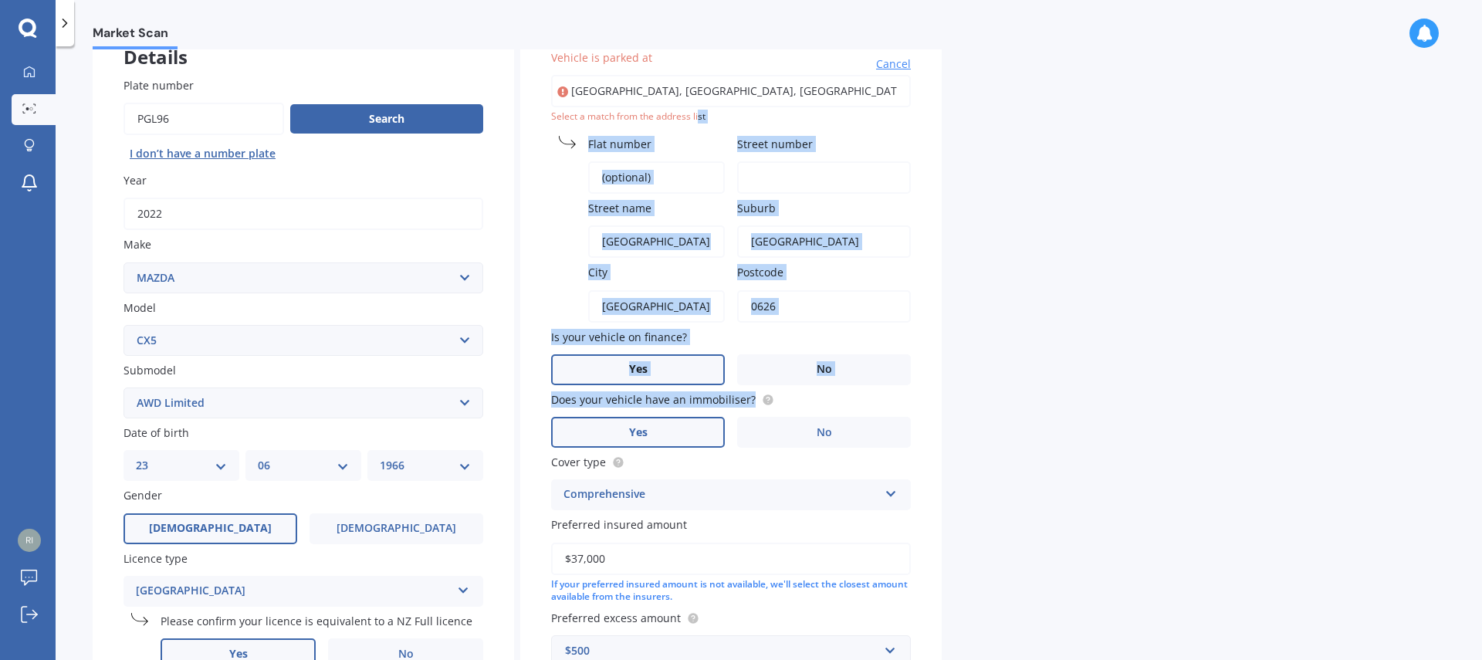
type input "[STREET_ADDRESS]"
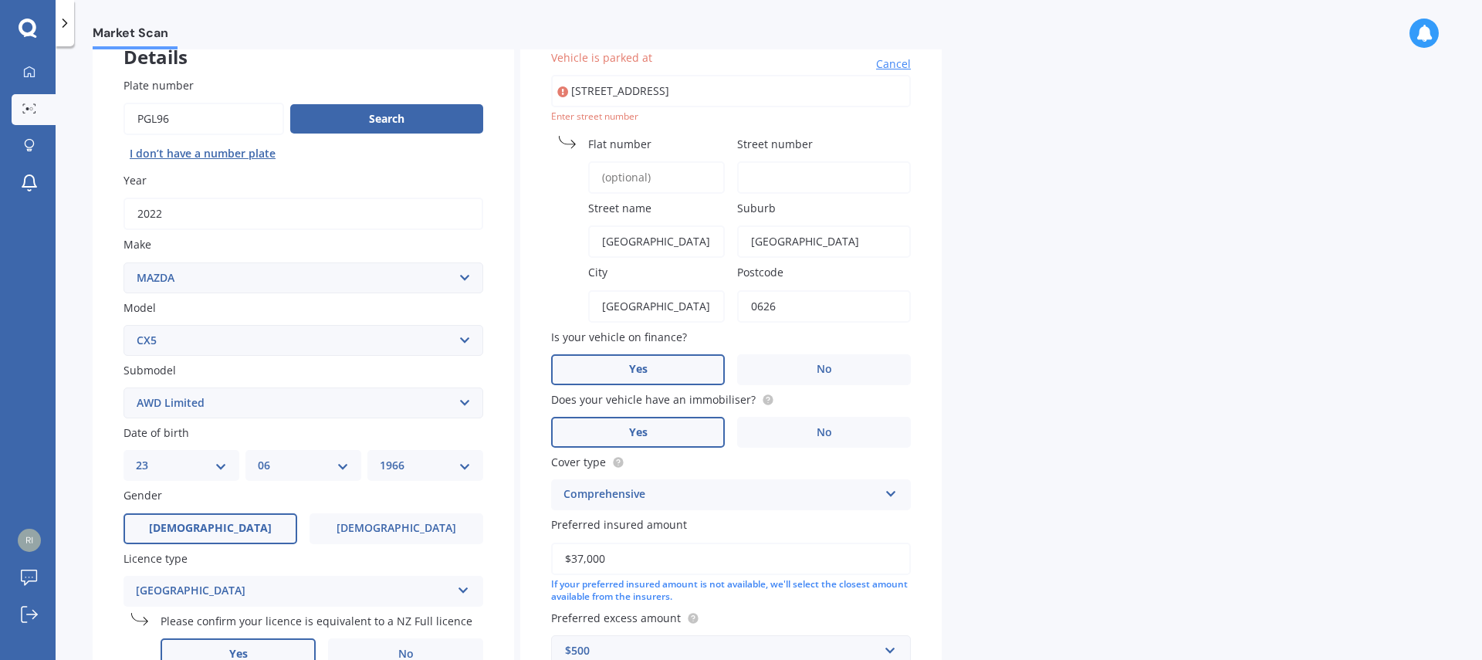
click at [773, 178] on input "Street number" at bounding box center [824, 177] width 174 height 32
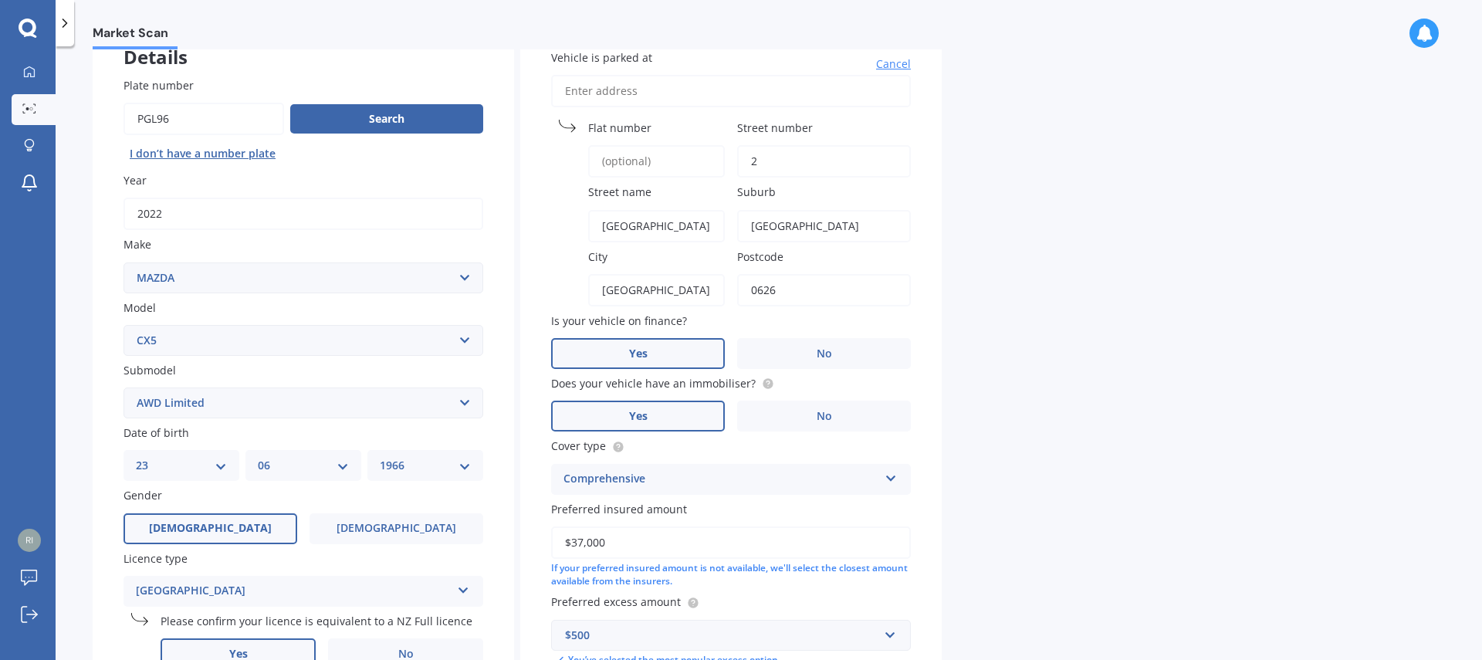
type input "2"
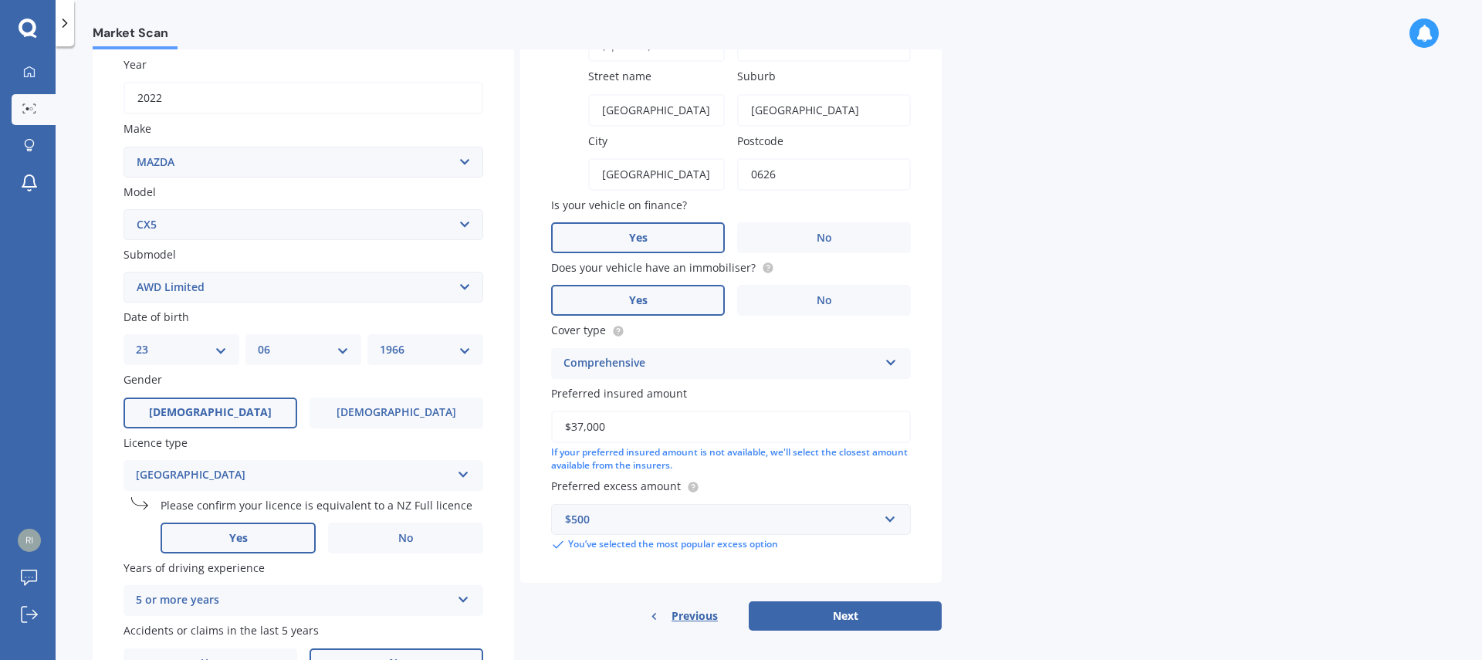
scroll to position [312, 0]
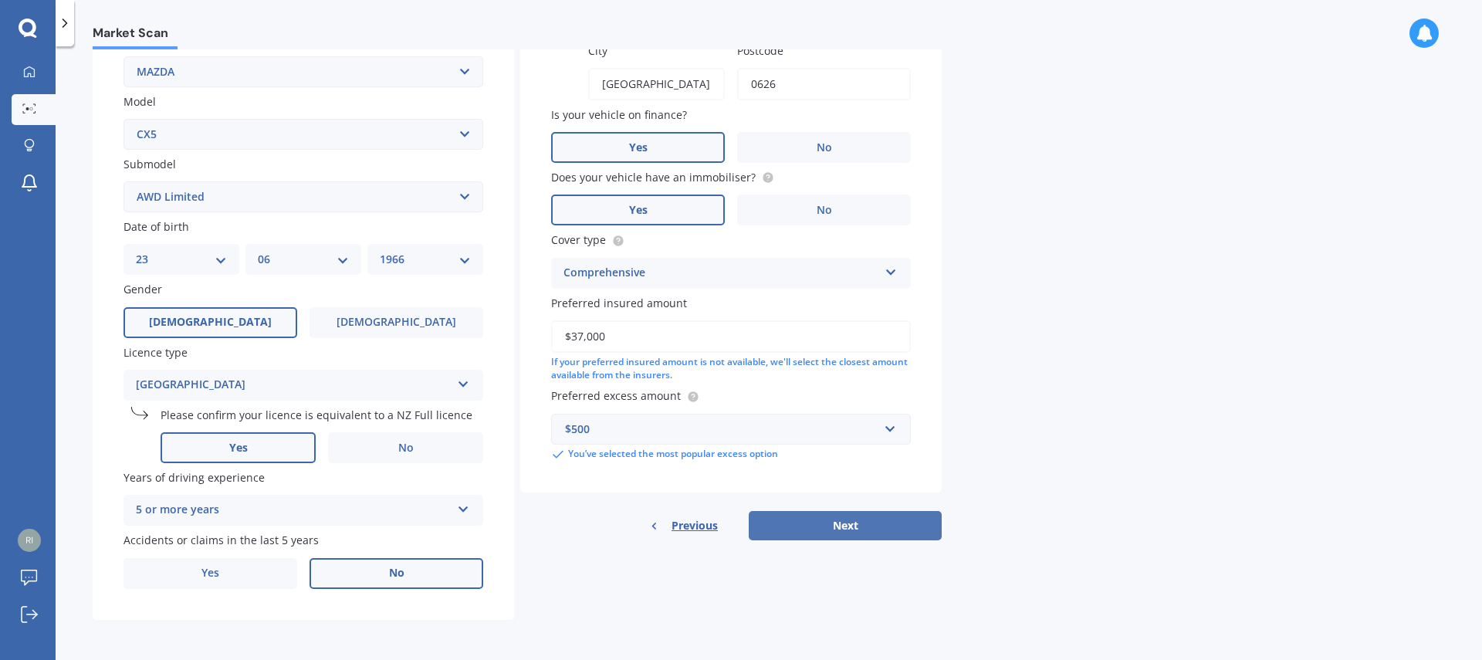
click at [827, 525] on button "Next" at bounding box center [845, 525] width 193 height 29
select select "23"
select select "06"
select select "1966"
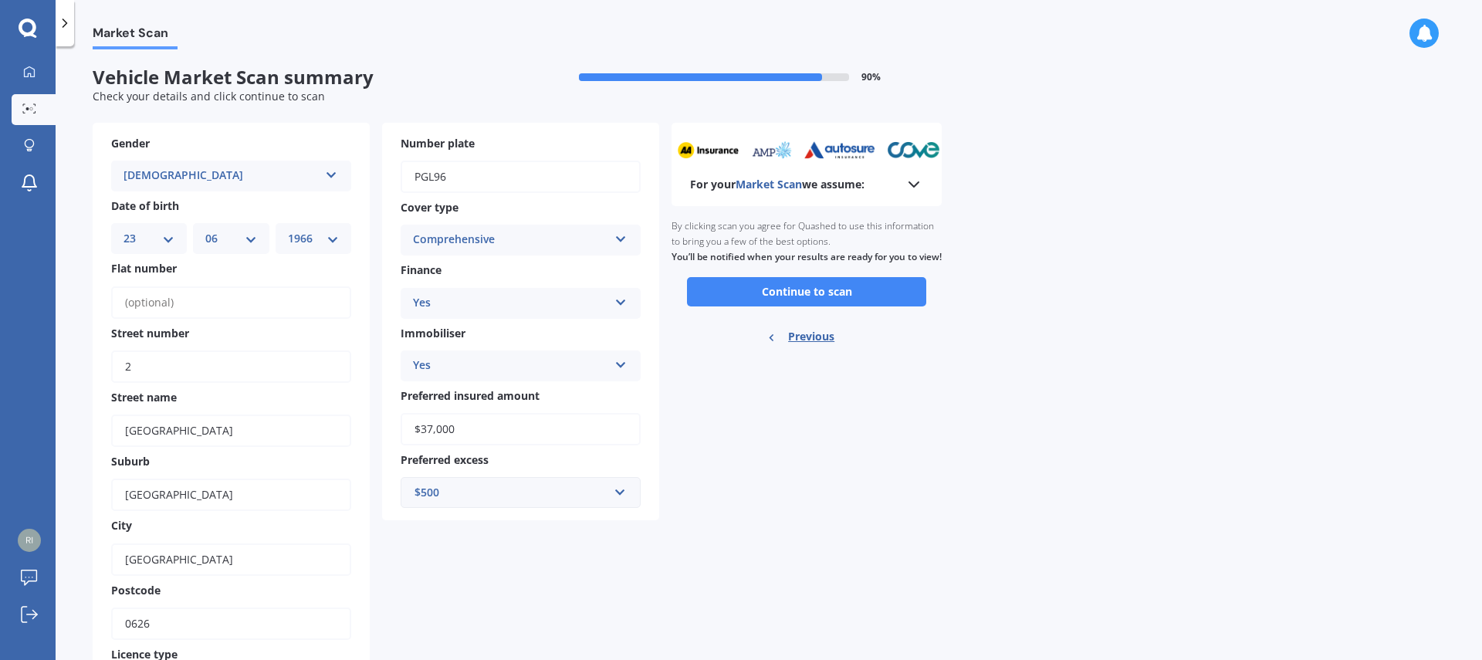
scroll to position [0, 0]
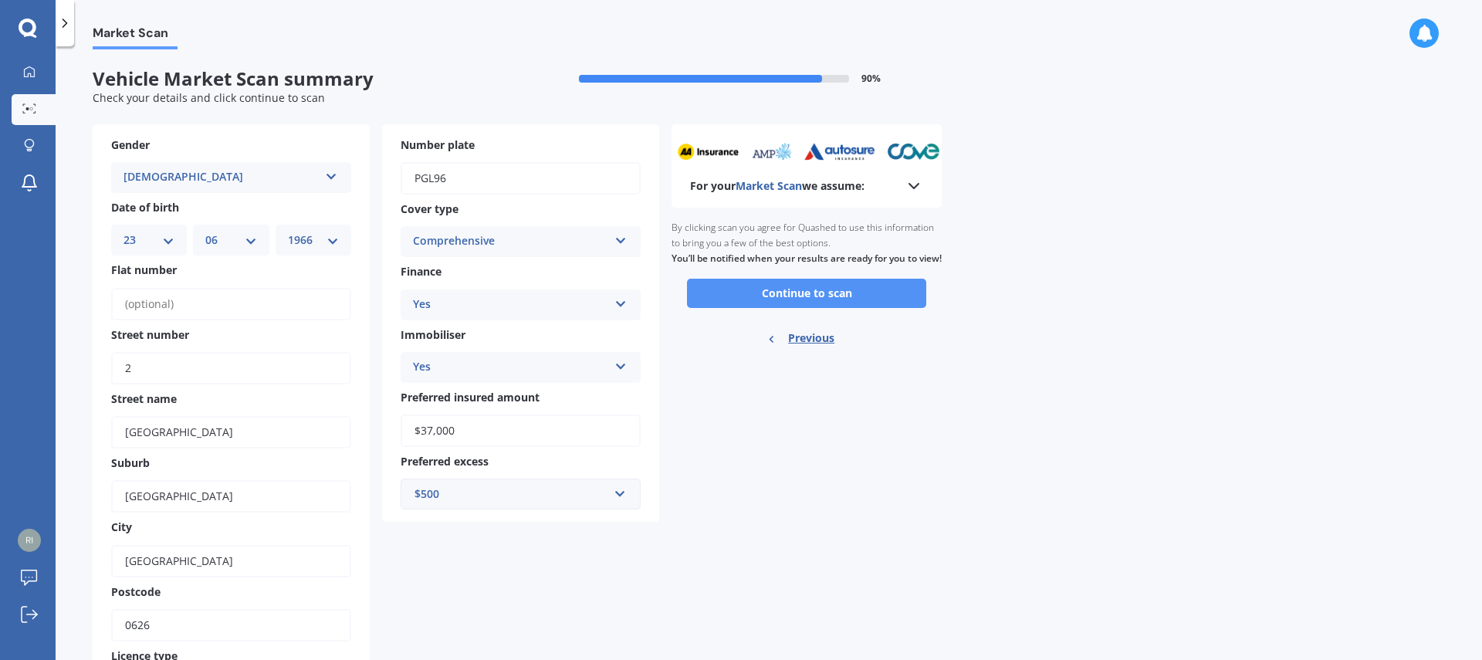
click at [798, 305] on button "Continue to scan" at bounding box center [806, 293] width 239 height 29
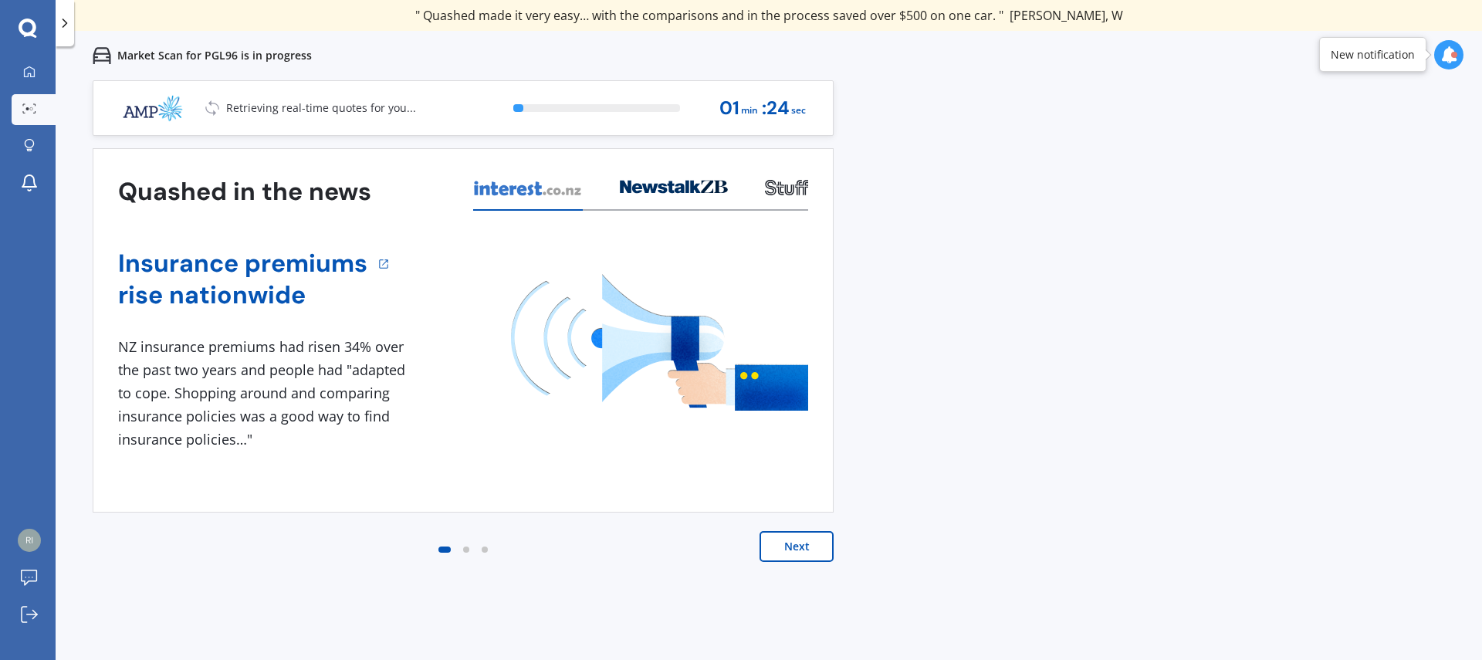
click at [801, 548] on button "Next" at bounding box center [797, 546] width 74 height 31
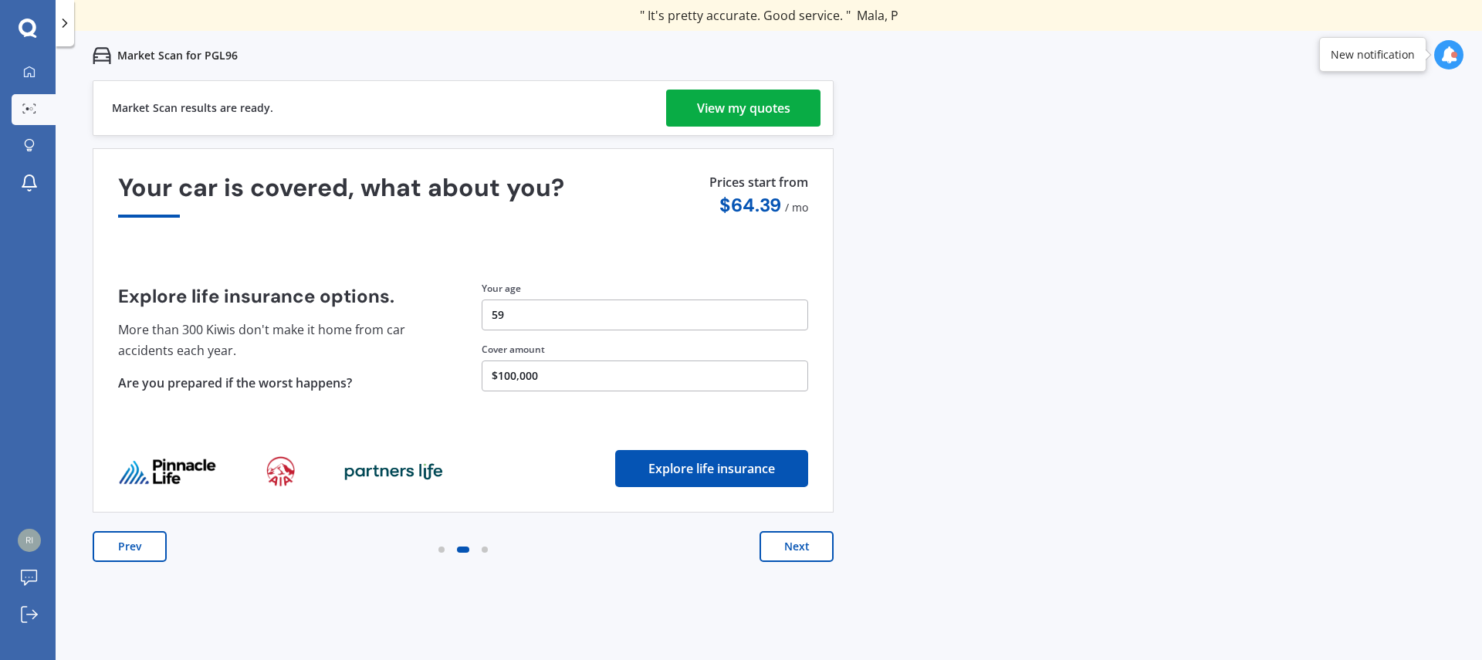
click at [730, 112] on div "View my quotes" at bounding box center [743, 108] width 93 height 37
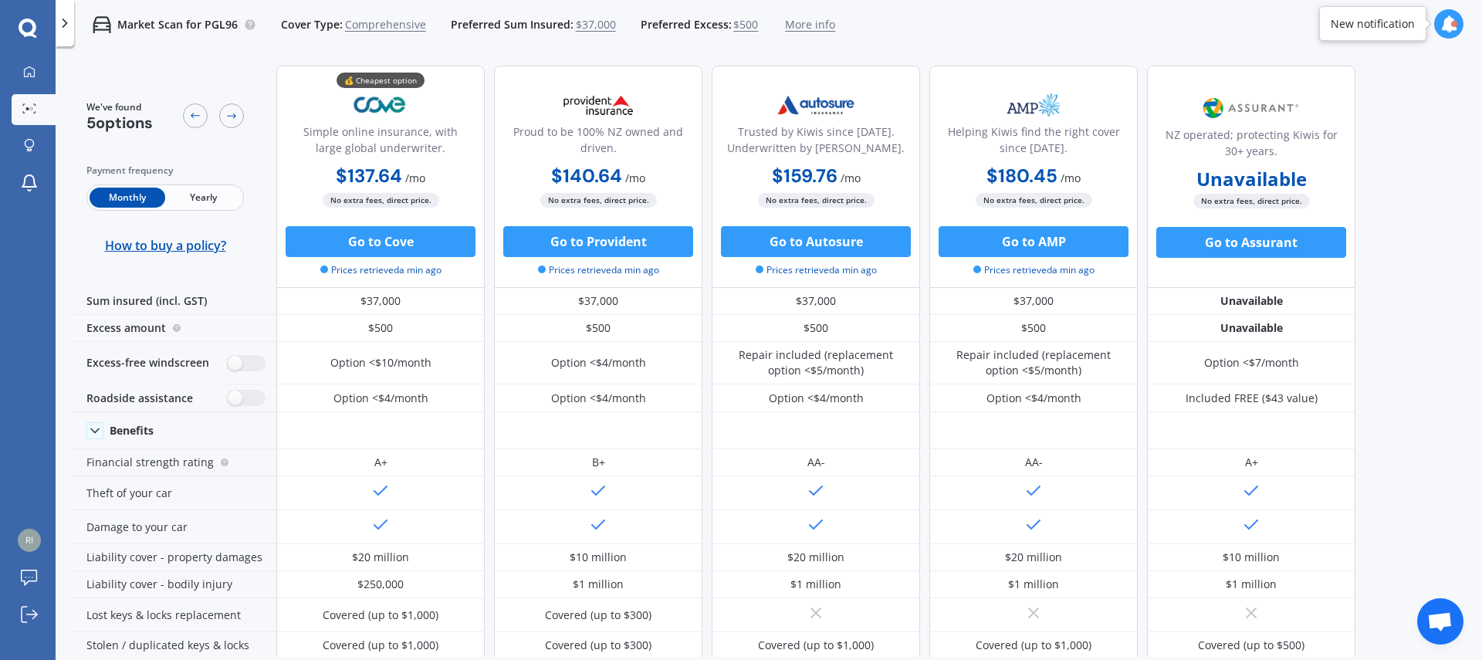
click at [209, 201] on span "Yearly" at bounding box center [203, 198] width 76 height 20
